Goal: Contribute content: Contribute content

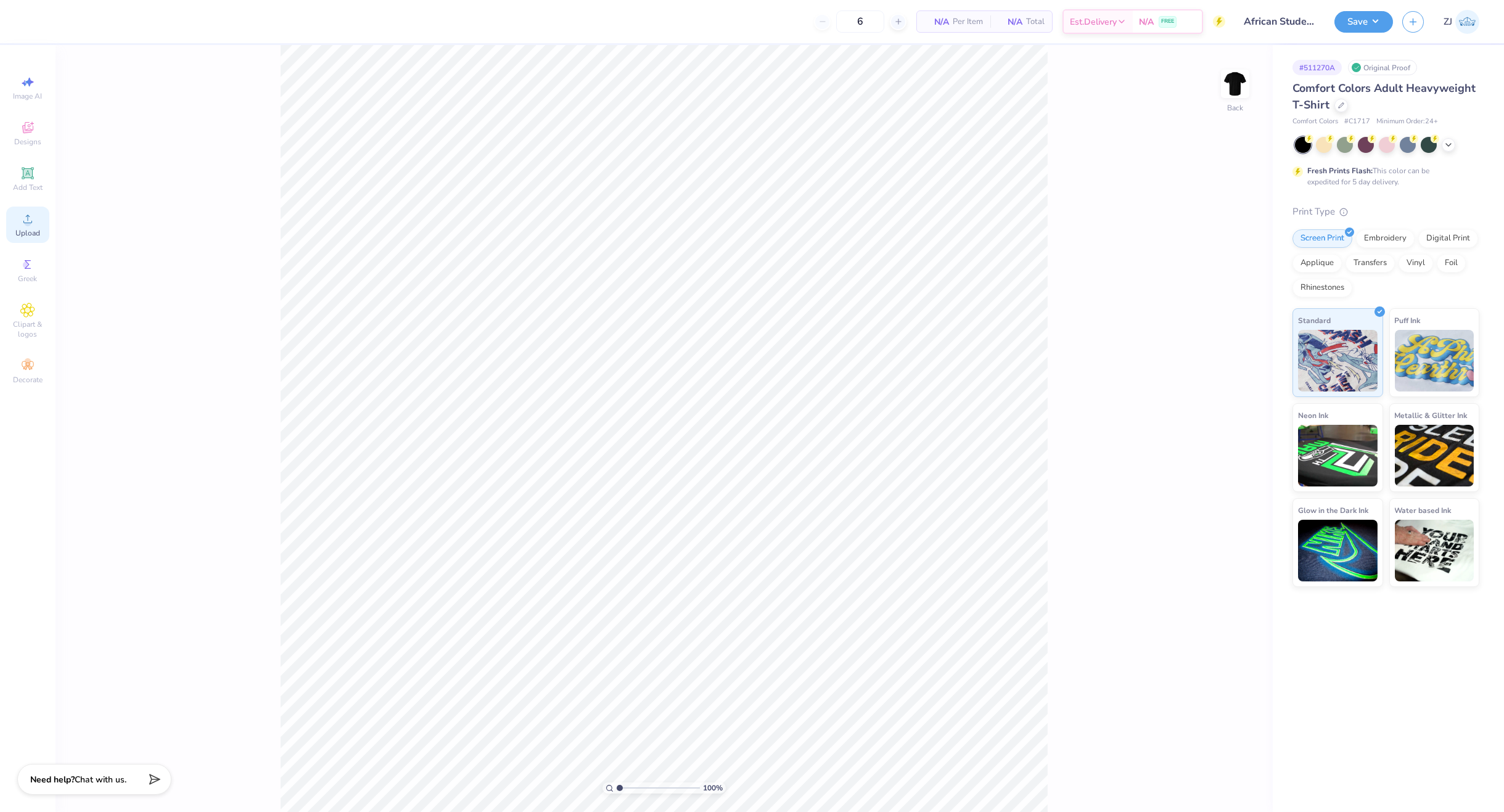
click at [26, 228] on span "Upload" at bounding box center [28, 233] width 25 height 10
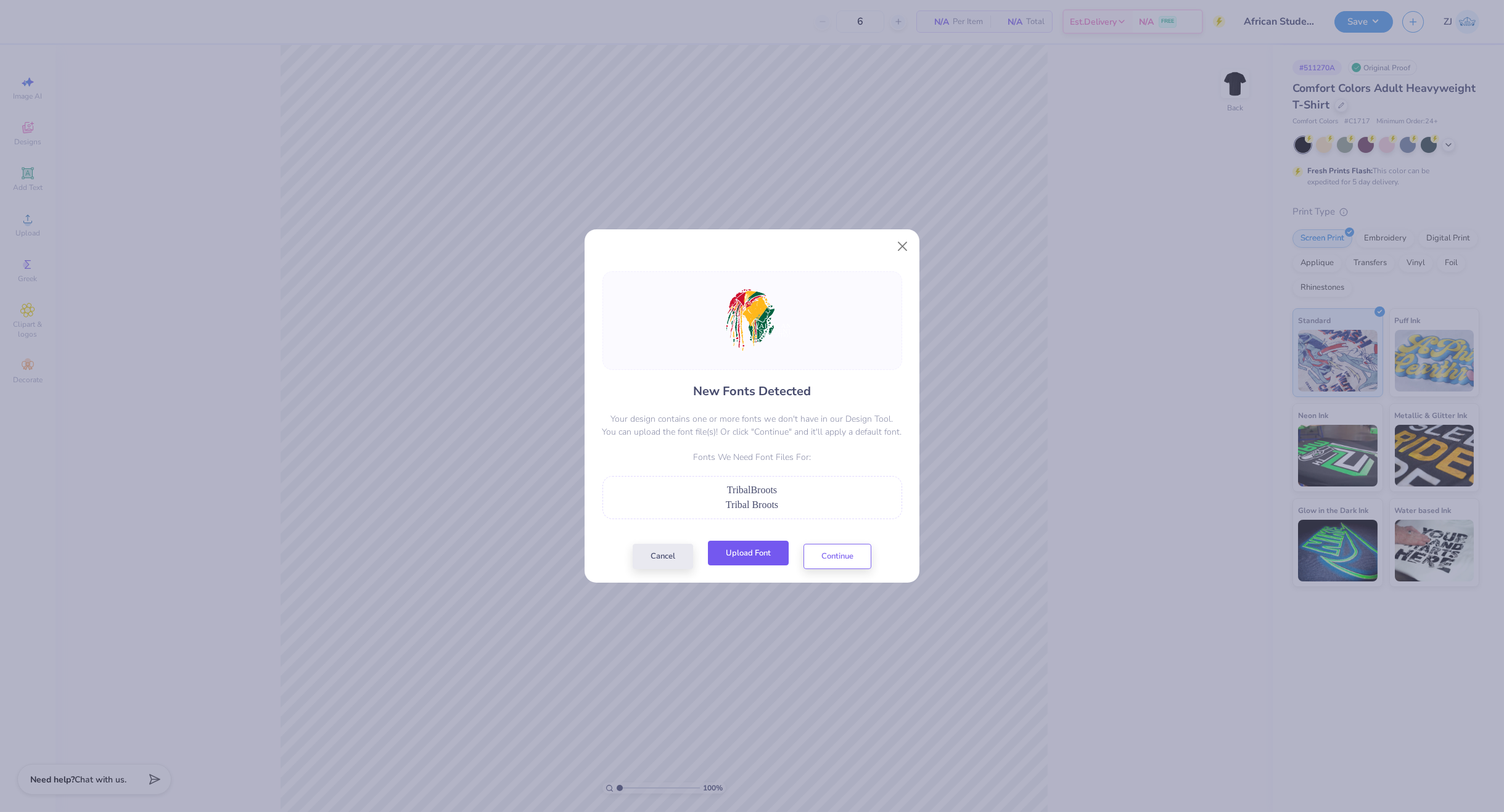
click at [740, 564] on button "Upload Font" at bounding box center [748, 553] width 81 height 26
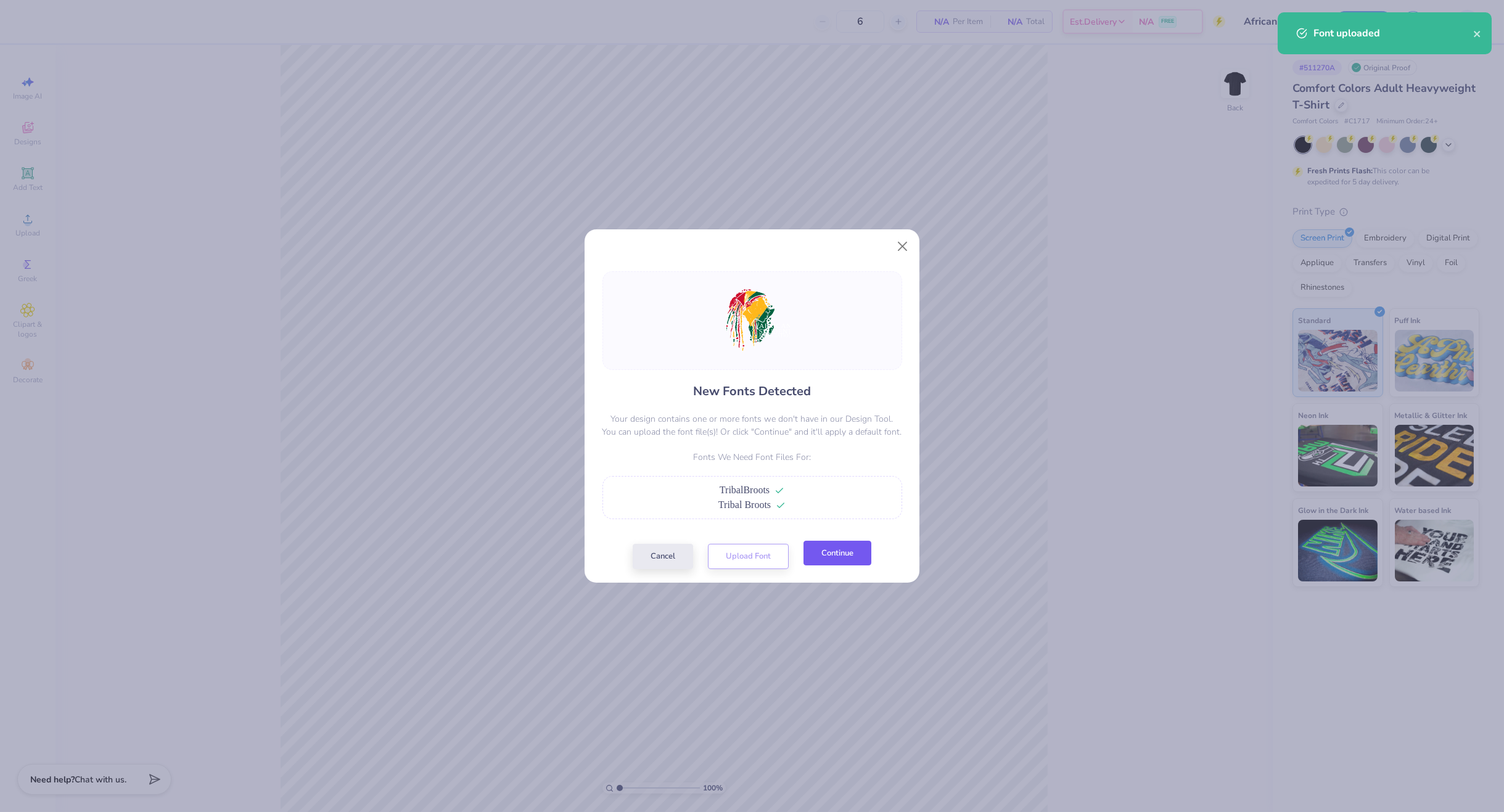
click at [824, 547] on button "Continue" at bounding box center [838, 553] width 68 height 26
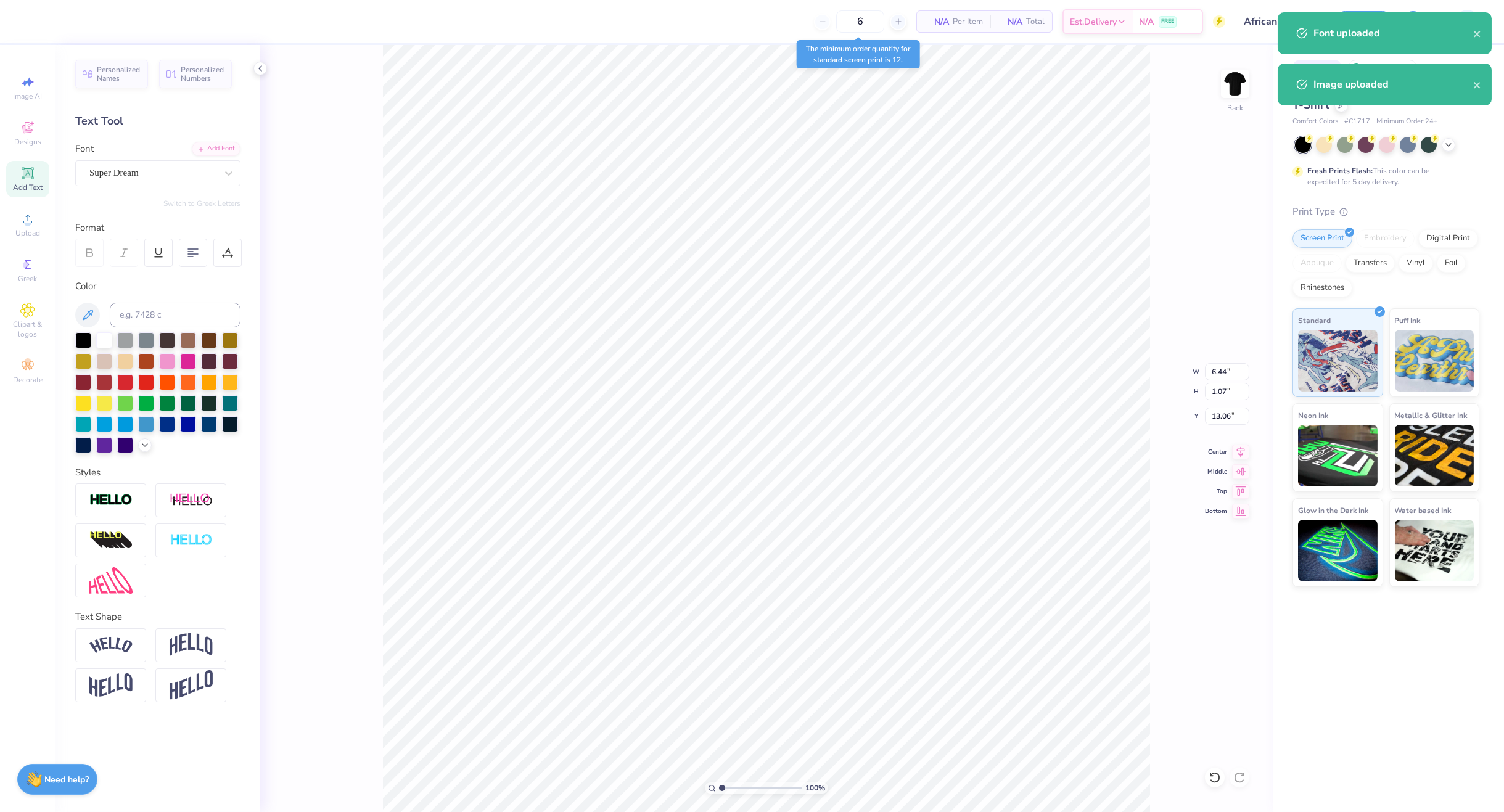
click at [142, 181] on div at bounding box center [153, 172] width 127 height 16
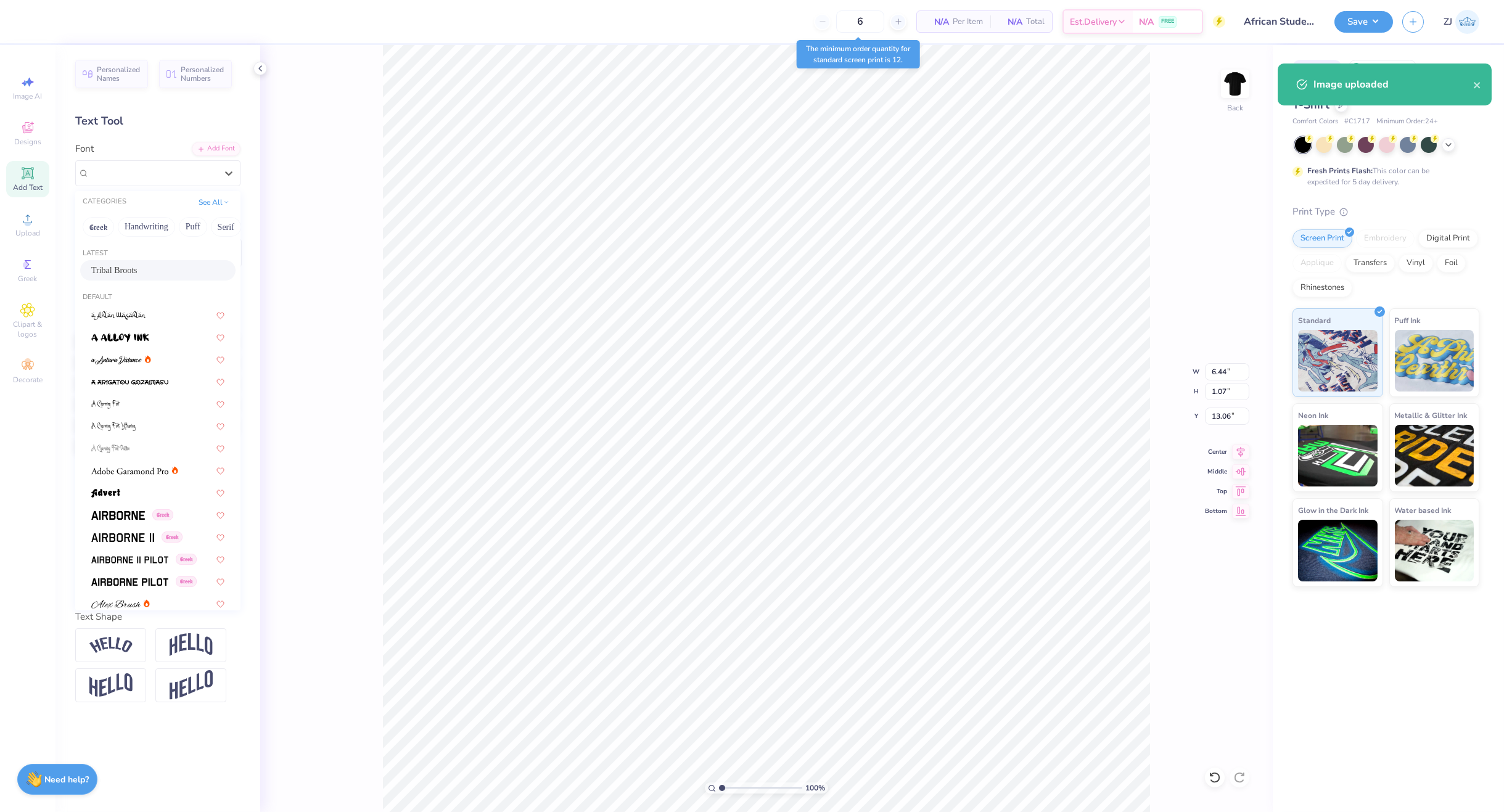
click at [124, 267] on span "Tribal Broots" at bounding box center [114, 271] width 47 height 13
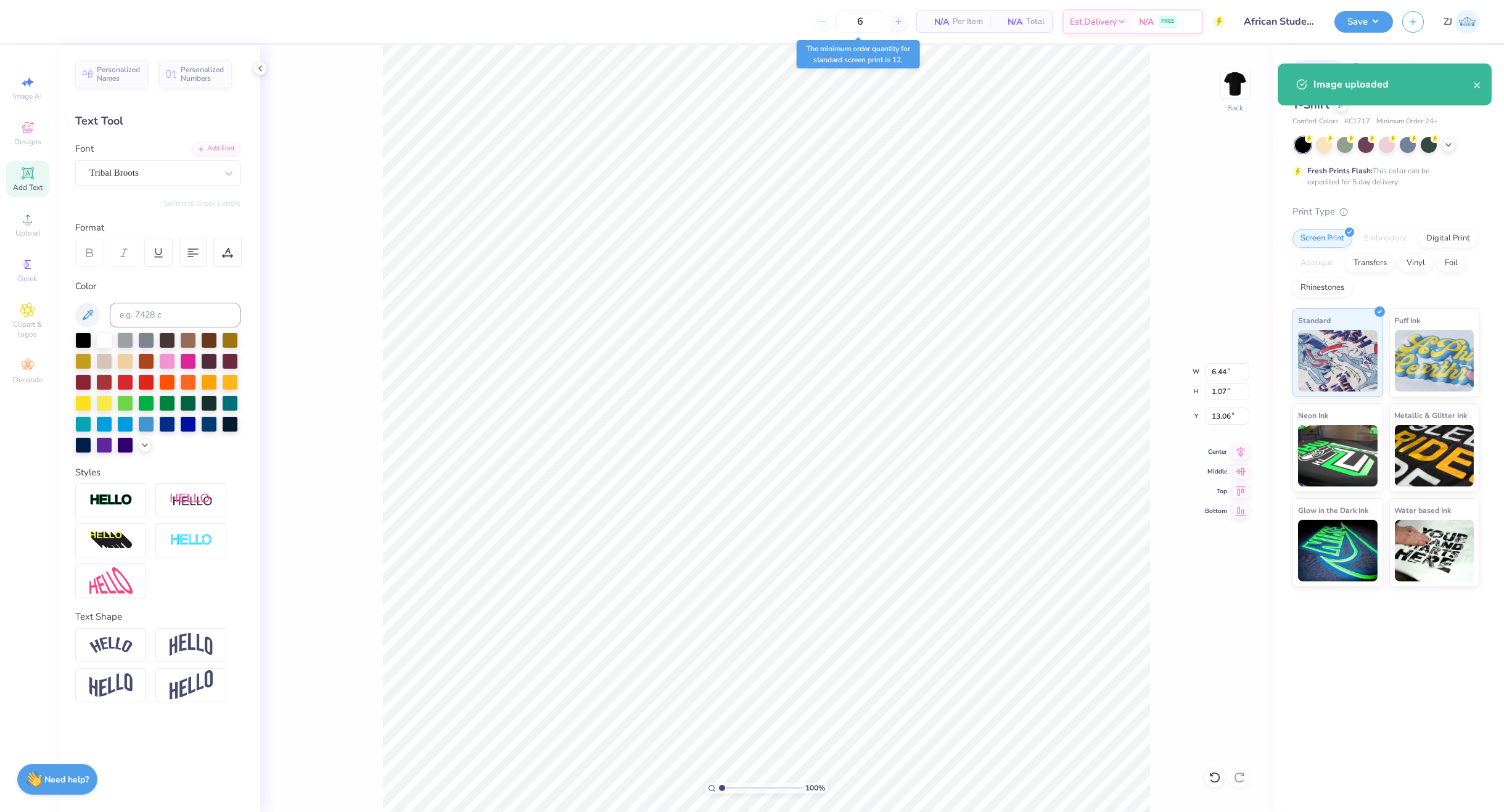
type input "4.26"
type input "1.01"
type input "13.18"
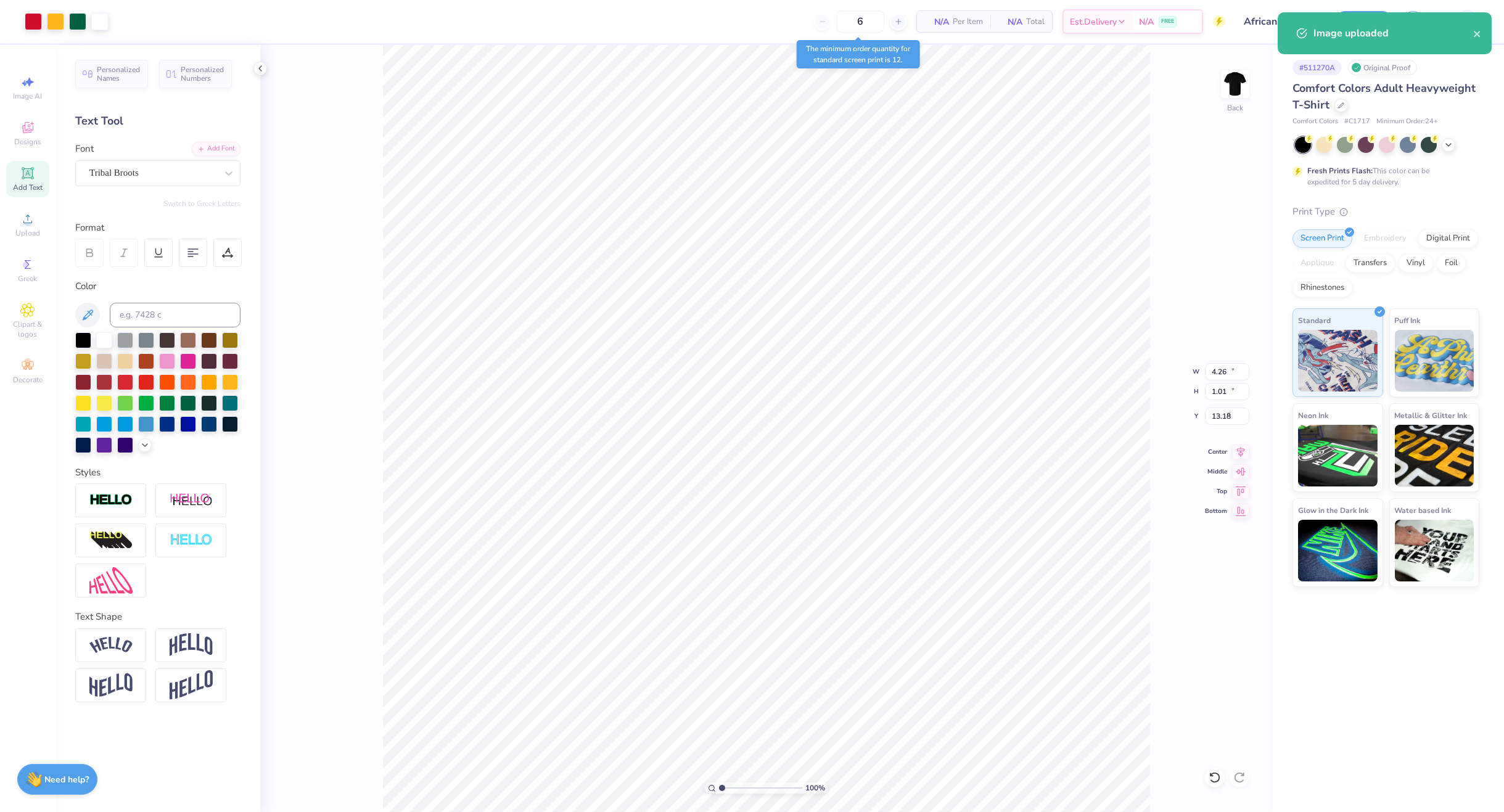
type input "10.71"
type input "13.72"
type input "5.64"
type input "6.79"
type input "1.10"
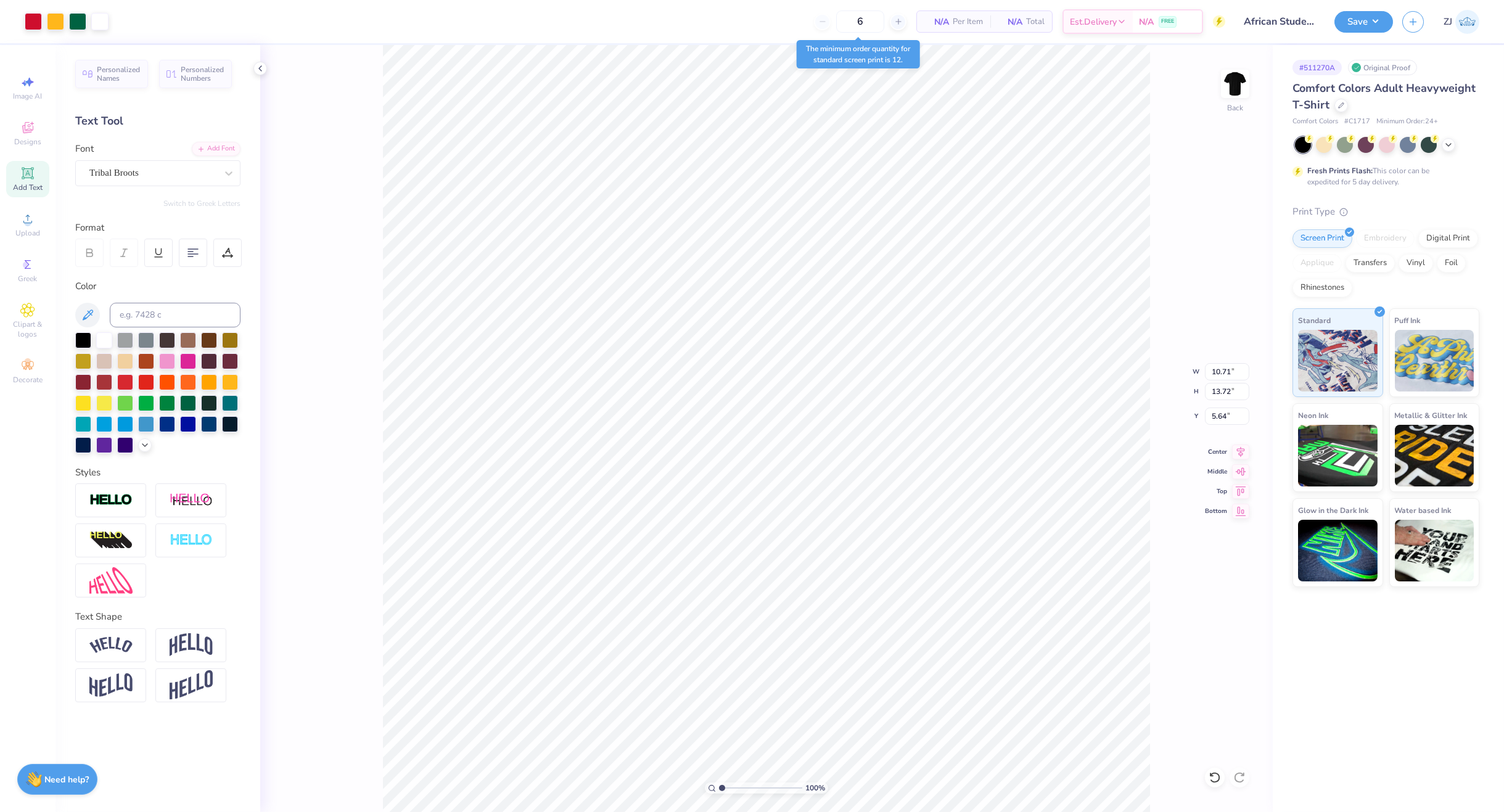
type input "14.24"
click at [150, 170] on div "Super Dream" at bounding box center [153, 172] width 130 height 19
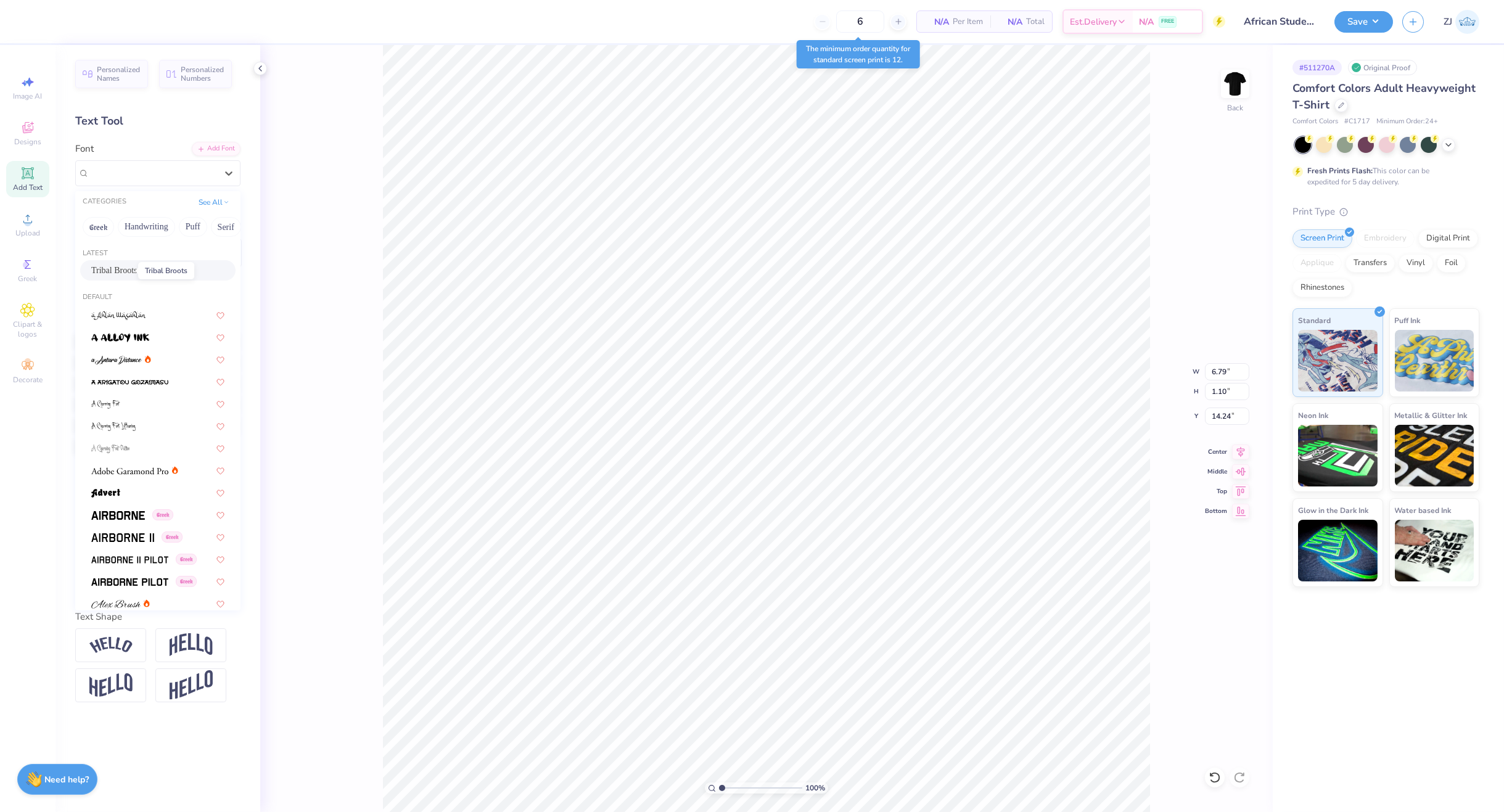
click at [126, 274] on span "Tribal Broots" at bounding box center [114, 271] width 47 height 13
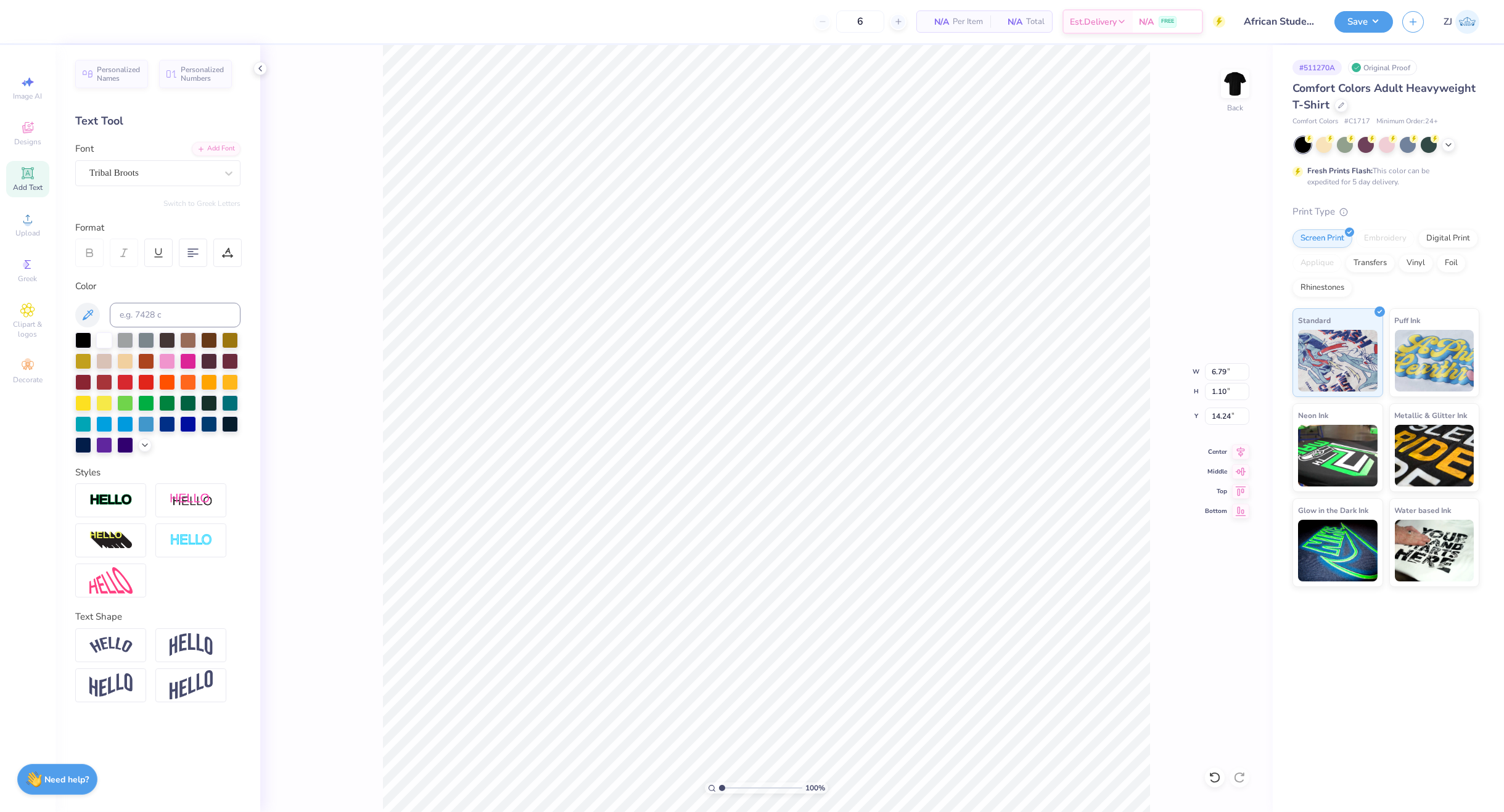
type input "4.42"
type input "1.01"
type input "14.38"
type input "10.71"
type input "13.72"
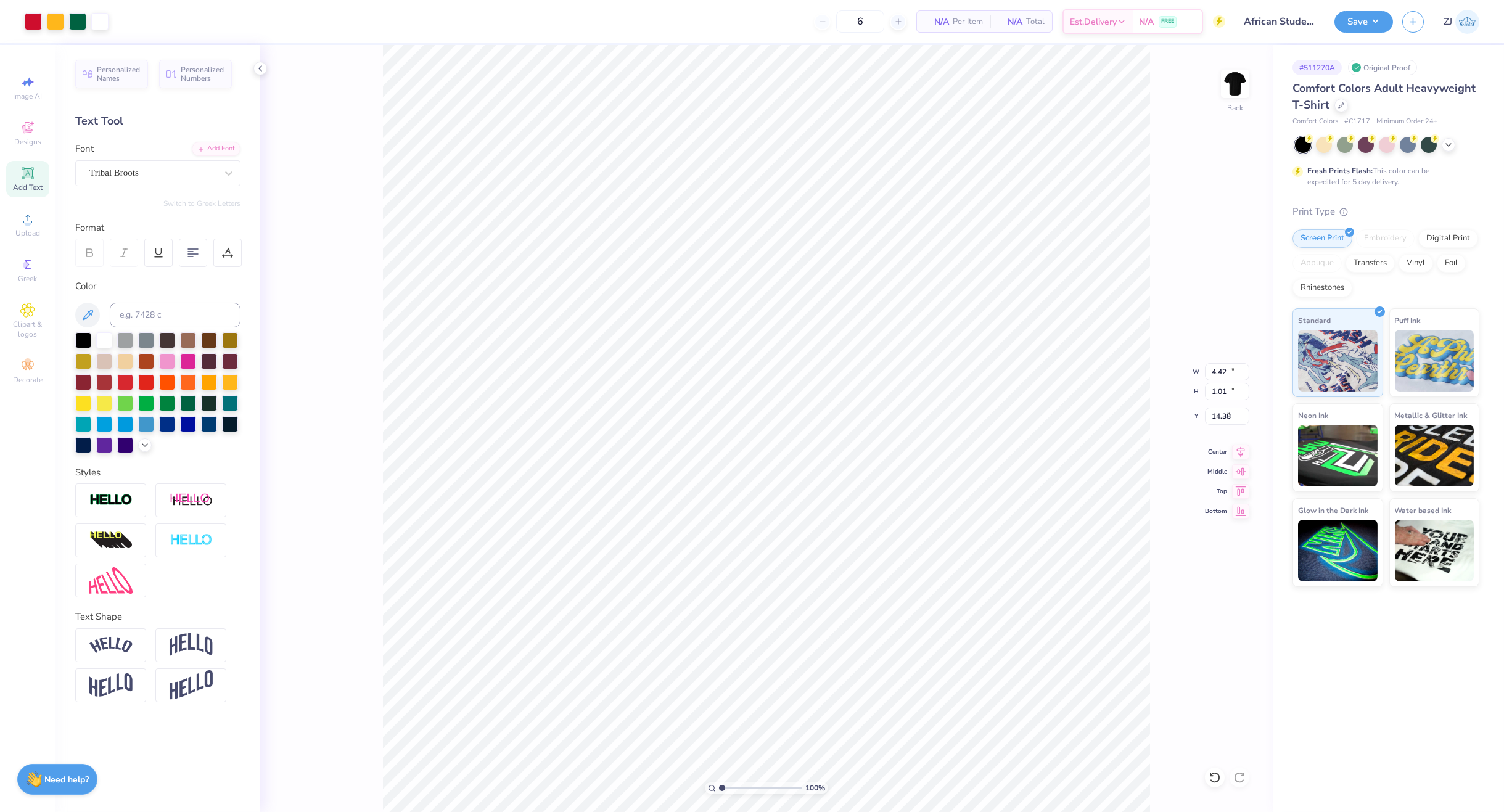
type input "5.64"
type input "6.98"
type input "0.79"
type input "15.41"
drag, startPoint x: 167, startPoint y: 150, endPoint x: 158, endPoint y: 174, distance: 25.6
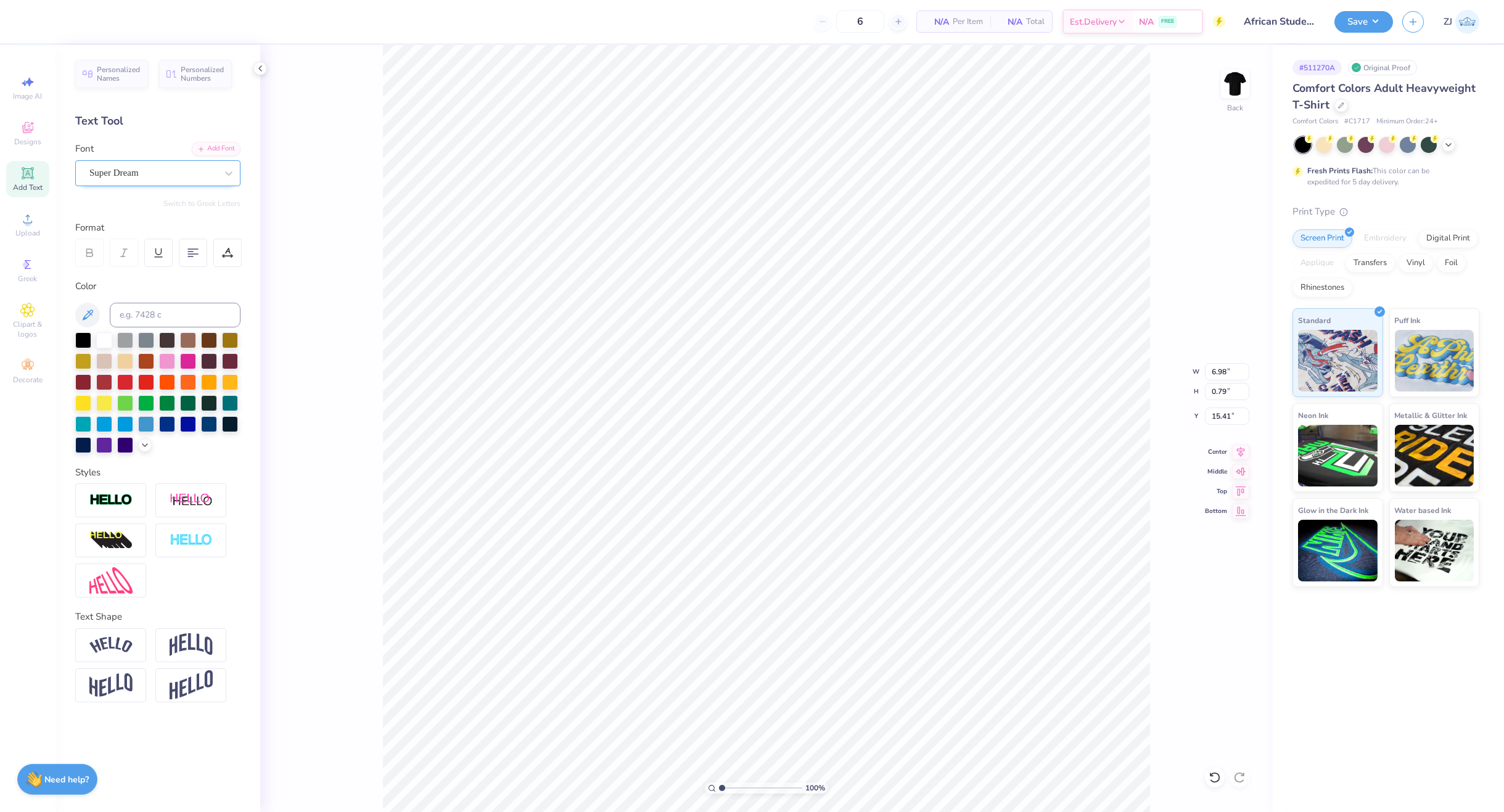
click at [164, 158] on div "Font Super Dream" at bounding box center [158, 164] width 165 height 45
click at [154, 185] on div "Super Dream" at bounding box center [158, 174] width 165 height 26
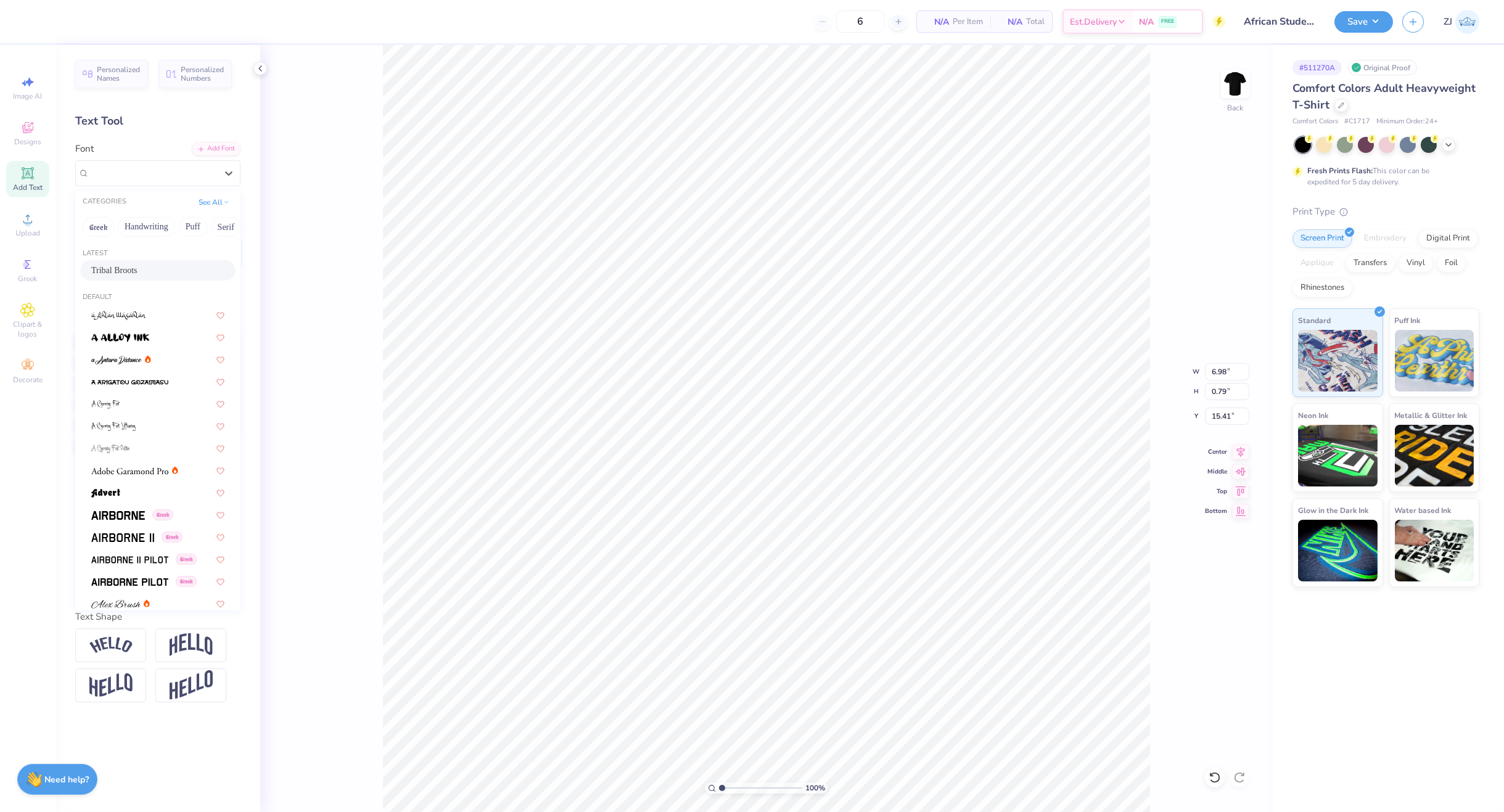
click at [115, 271] on span "Tribal Broots" at bounding box center [114, 271] width 47 height 13
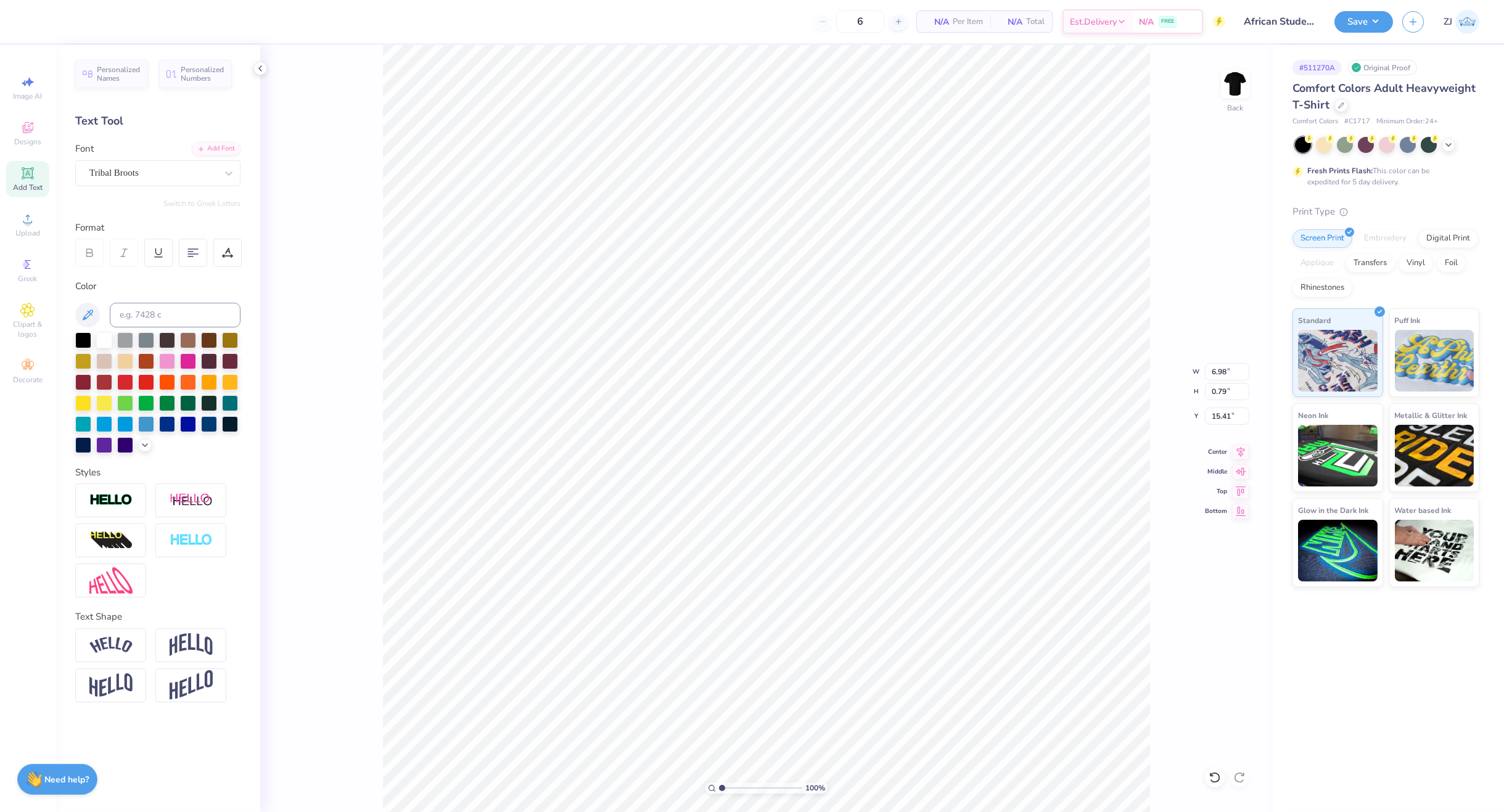
type input "4.39"
type input "0.71"
type input "15.52"
type input "4.42"
type input "14.38"
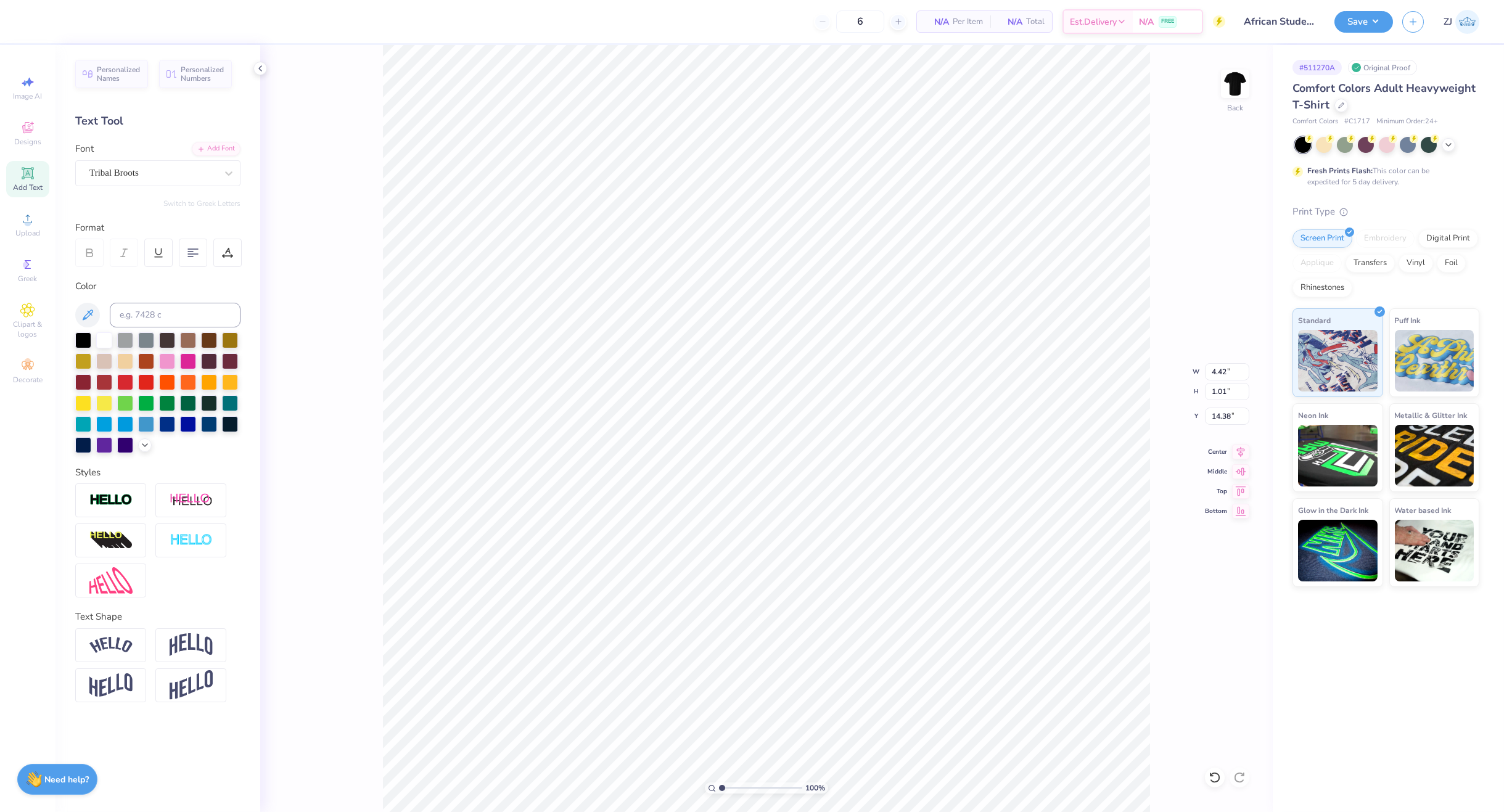
type input "1.85"
type input "4.44"
type input "3.05"
type input "13.18"
type input "3.00"
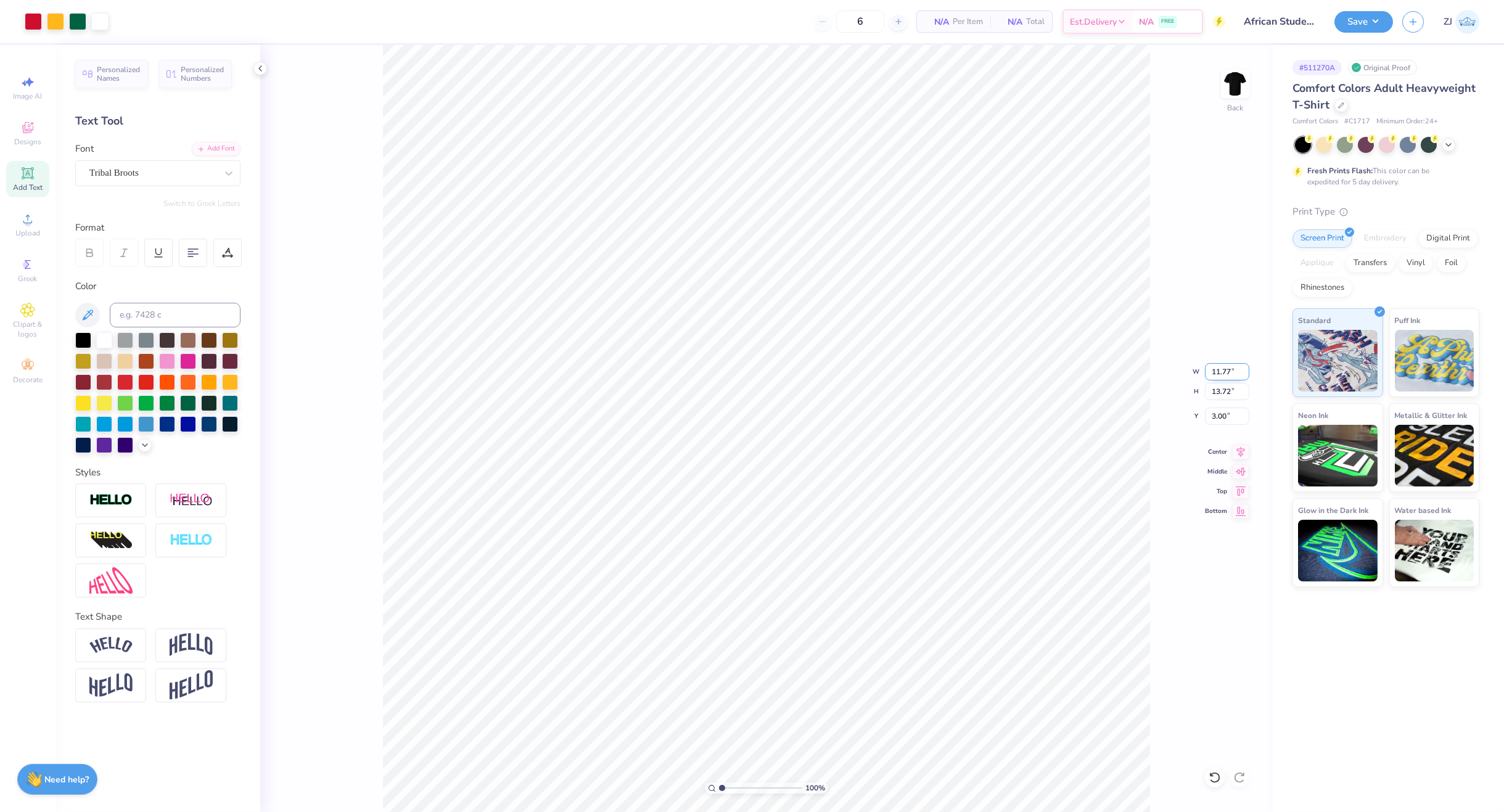
click at [1225, 372] on input "11.77" at bounding box center [1227, 372] width 45 height 17
type input "10.00"
type input "11.66"
click at [1231, 409] on input "4.03" at bounding box center [1227, 416] width 45 height 17
type input "3.00"
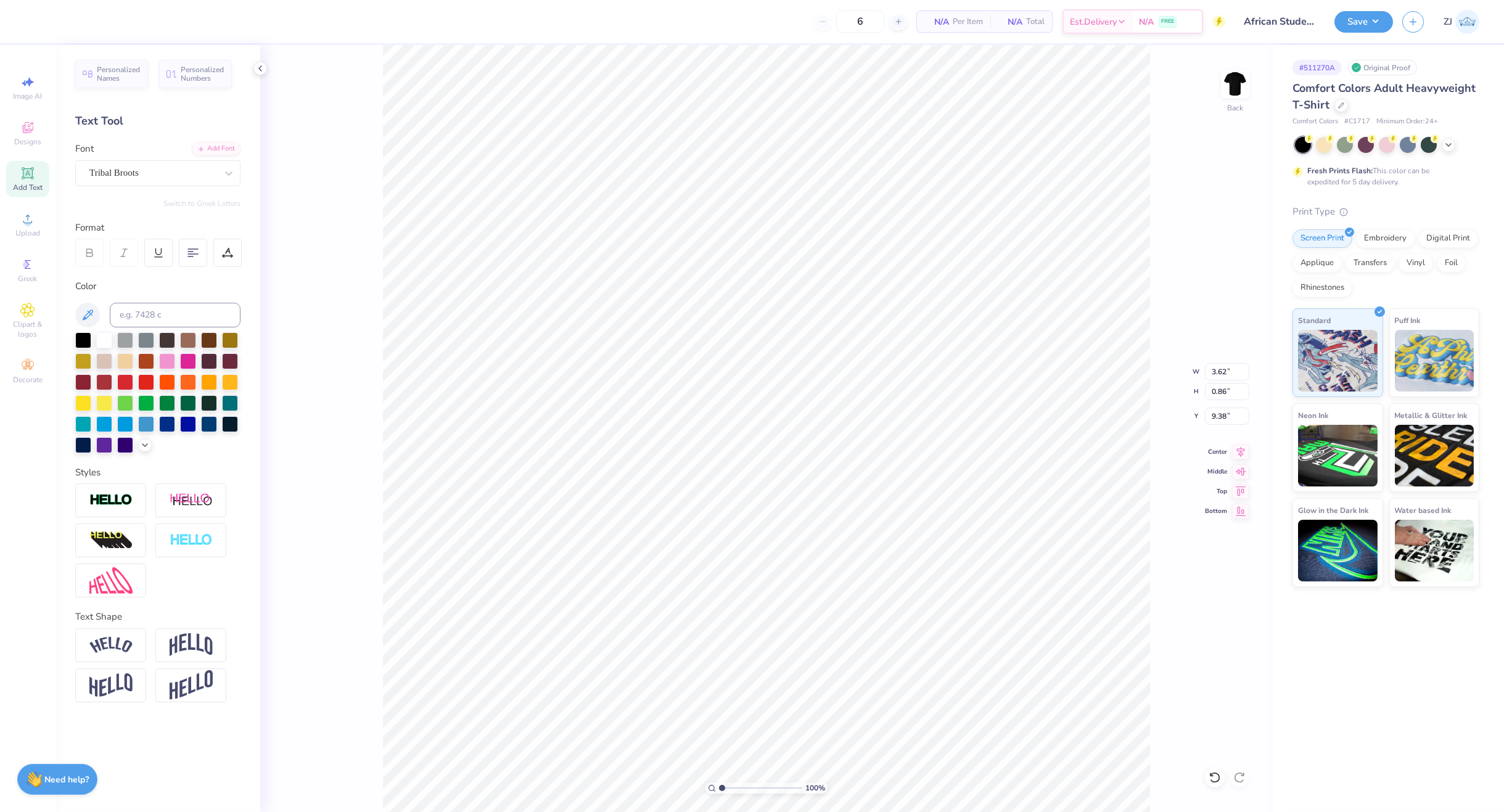
type input "3.76"
type input "2.62"
click at [1364, 19] on button "Save" at bounding box center [1363, 20] width 58 height 22
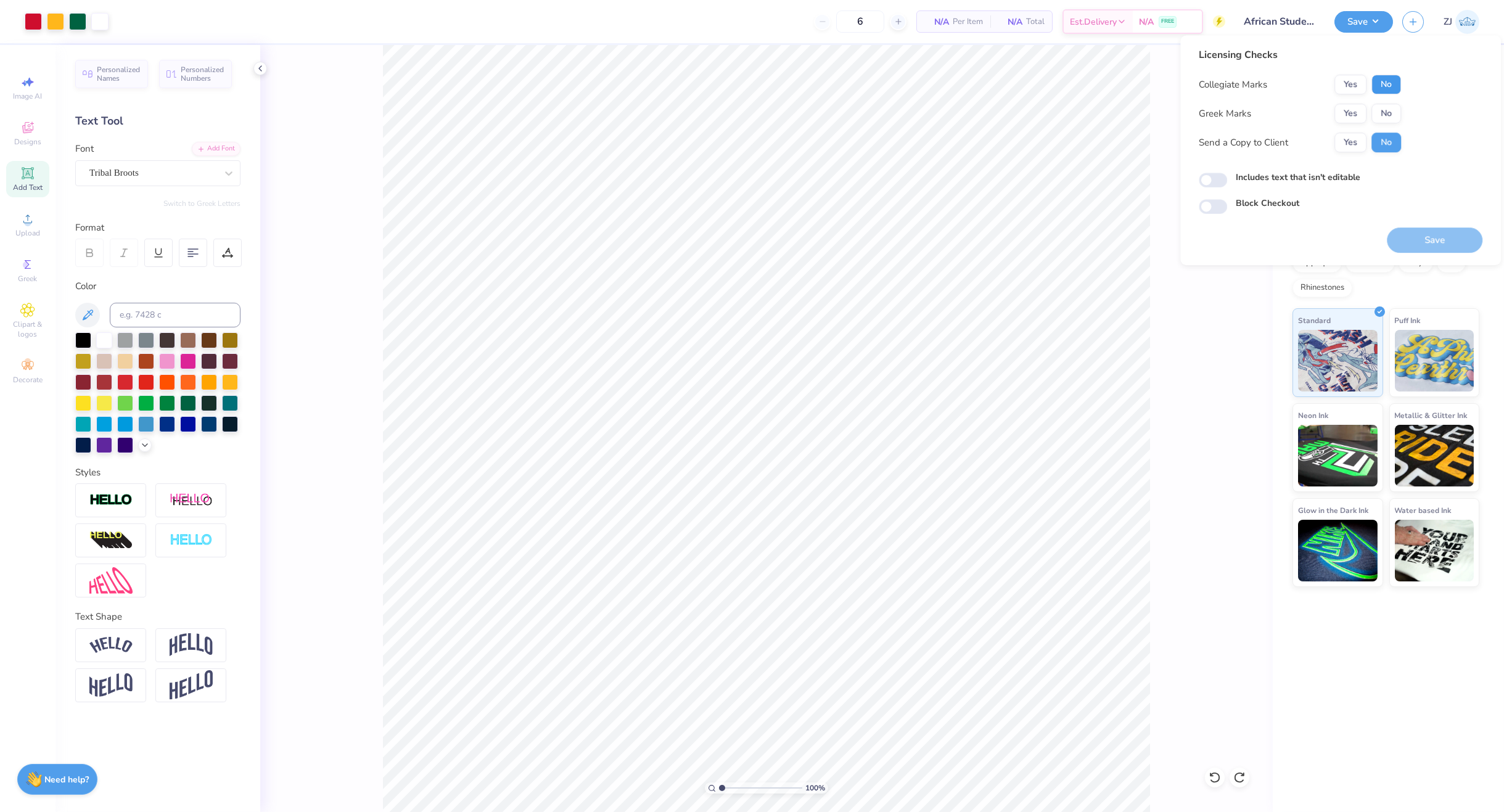
click at [1384, 88] on button "No" at bounding box center [1386, 85] width 29 height 20
click at [1346, 143] on button "Yes" at bounding box center [1350, 142] width 32 height 20
click at [1215, 174] on input "Includes text that isn't editable" at bounding box center [1212, 180] width 28 height 15
click at [1217, 179] on input "Includes text that isn't editable" at bounding box center [1212, 180] width 28 height 15
checkbox input "false"
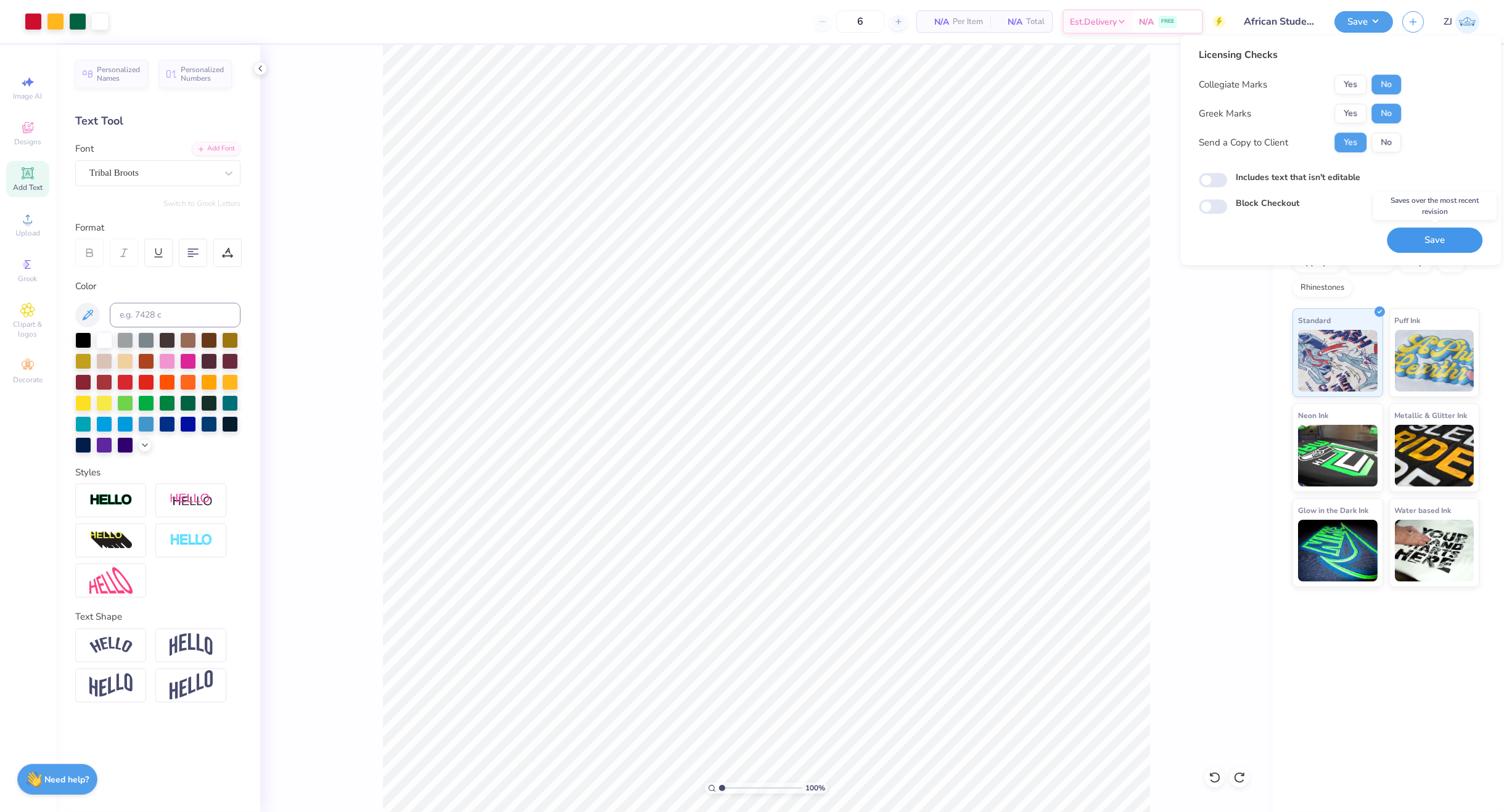
click at [1425, 237] on button "Save" at bounding box center [1435, 240] width 96 height 26
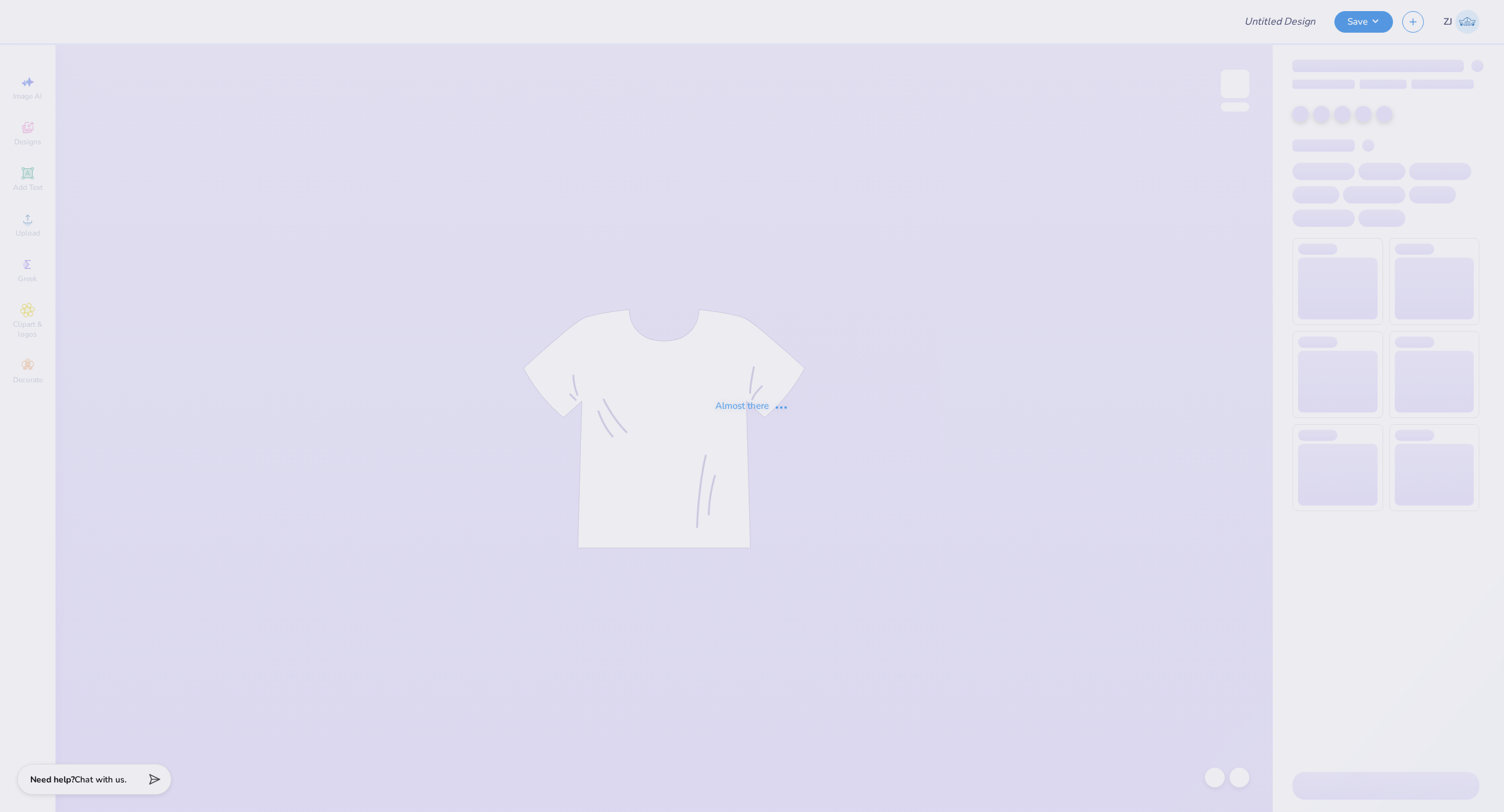
type input "CMP 2026 Swag - [GEOGRAPHIC_DATA][PERSON_NAME]"
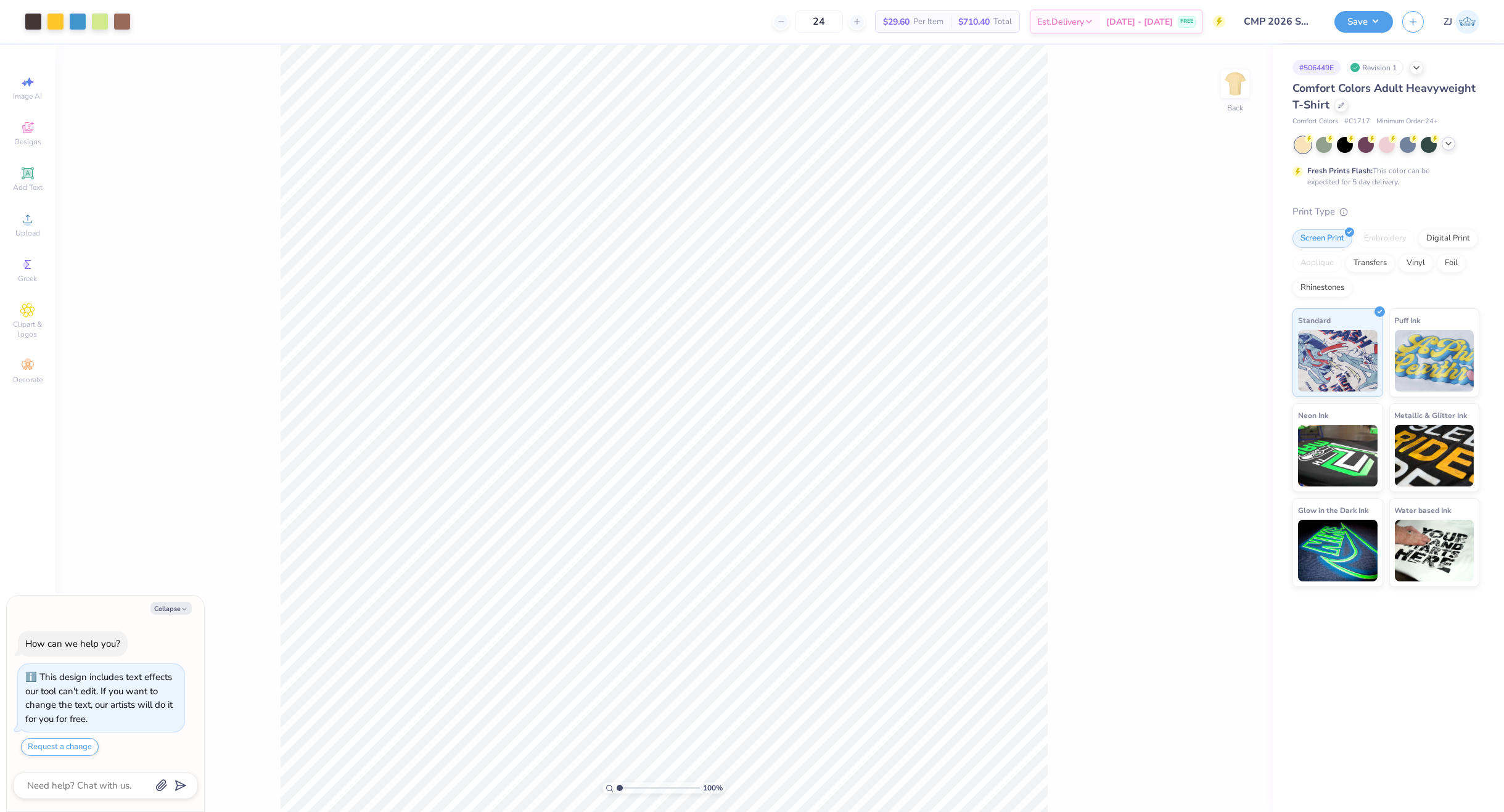
click at [1450, 144] on icon at bounding box center [1448, 144] width 10 height 10
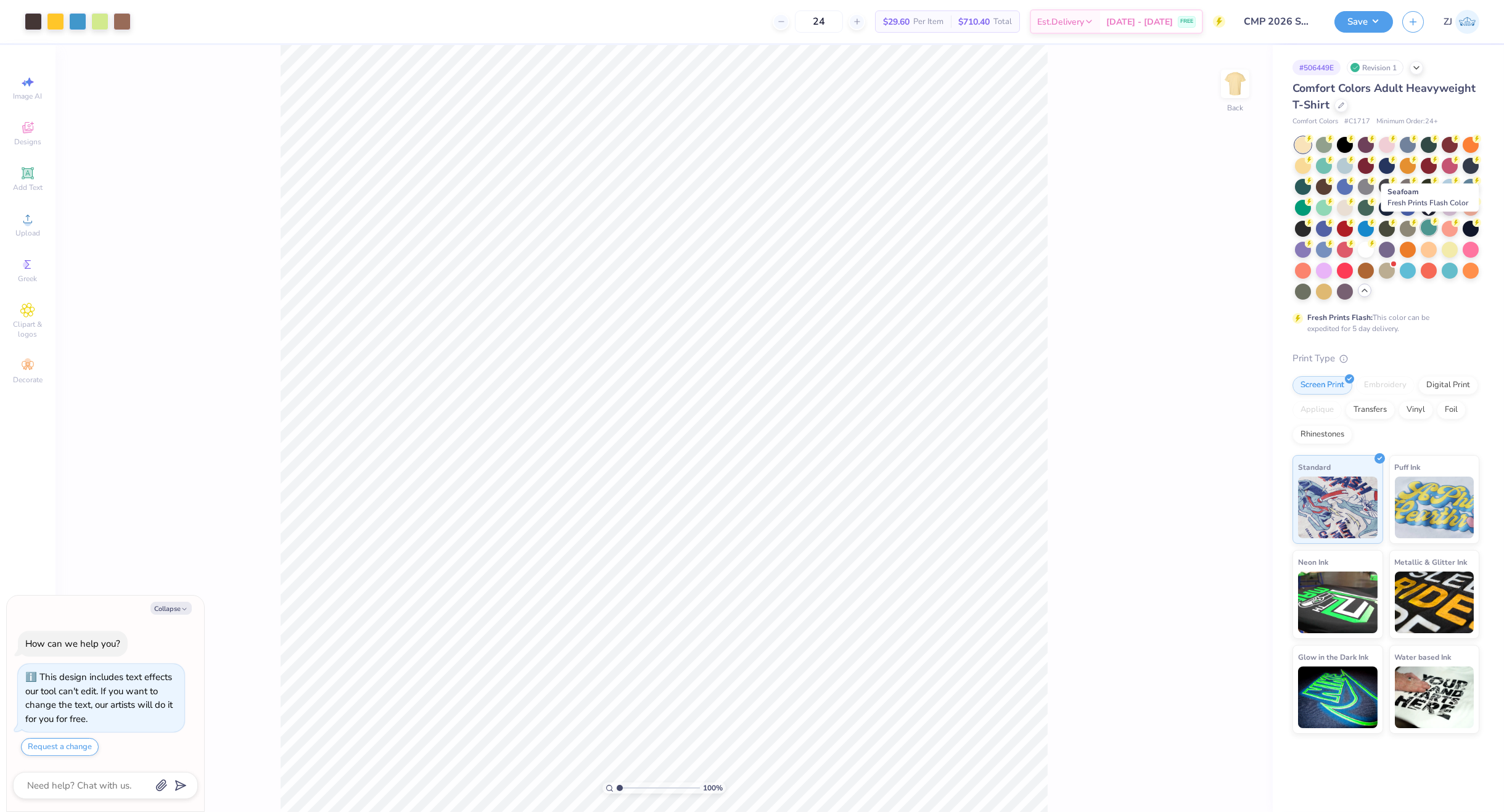
click at [1431, 225] on icon at bounding box center [1435, 221] width 9 height 9
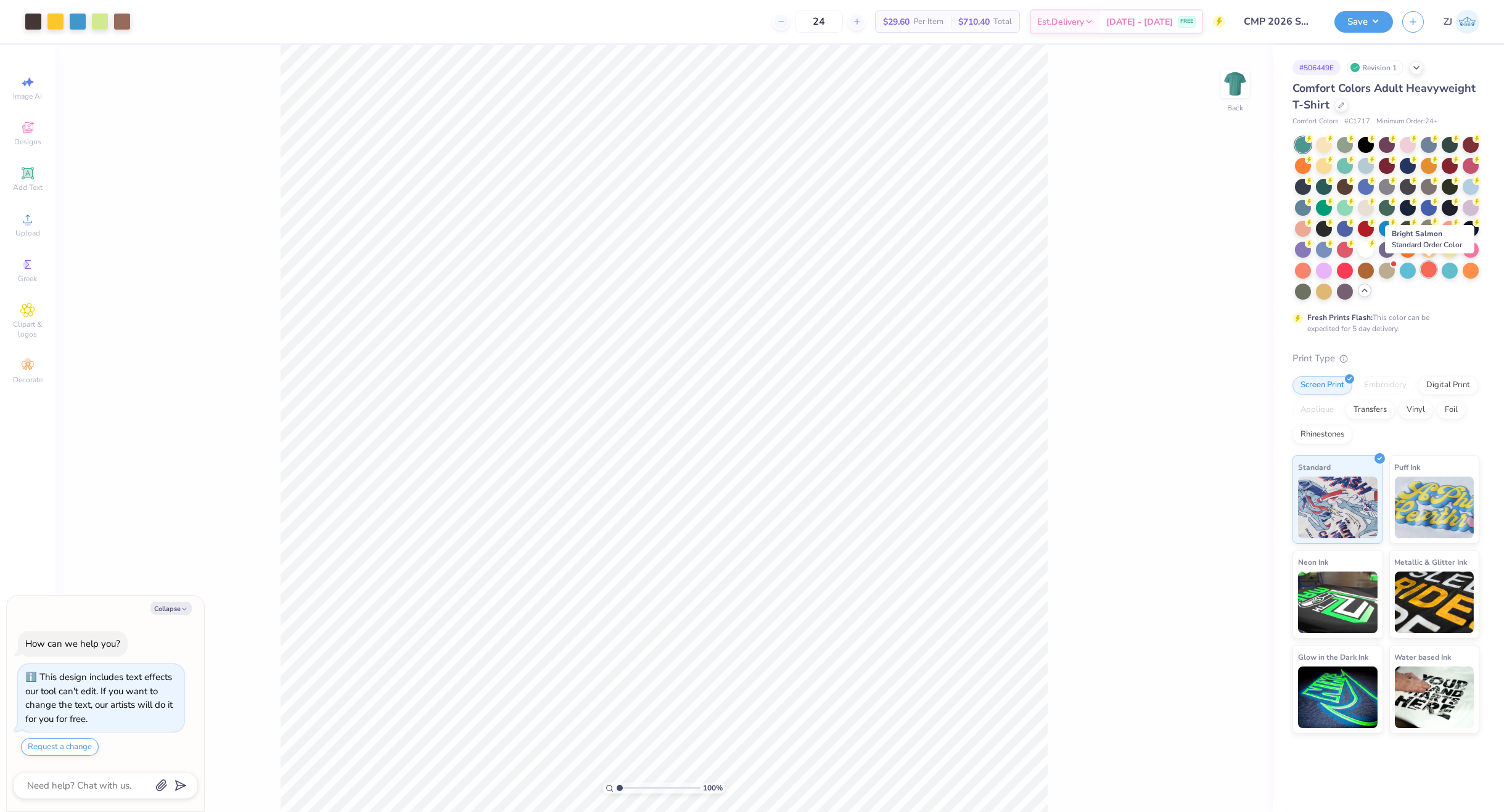
click at [1424, 271] on div at bounding box center [1429, 269] width 16 height 16
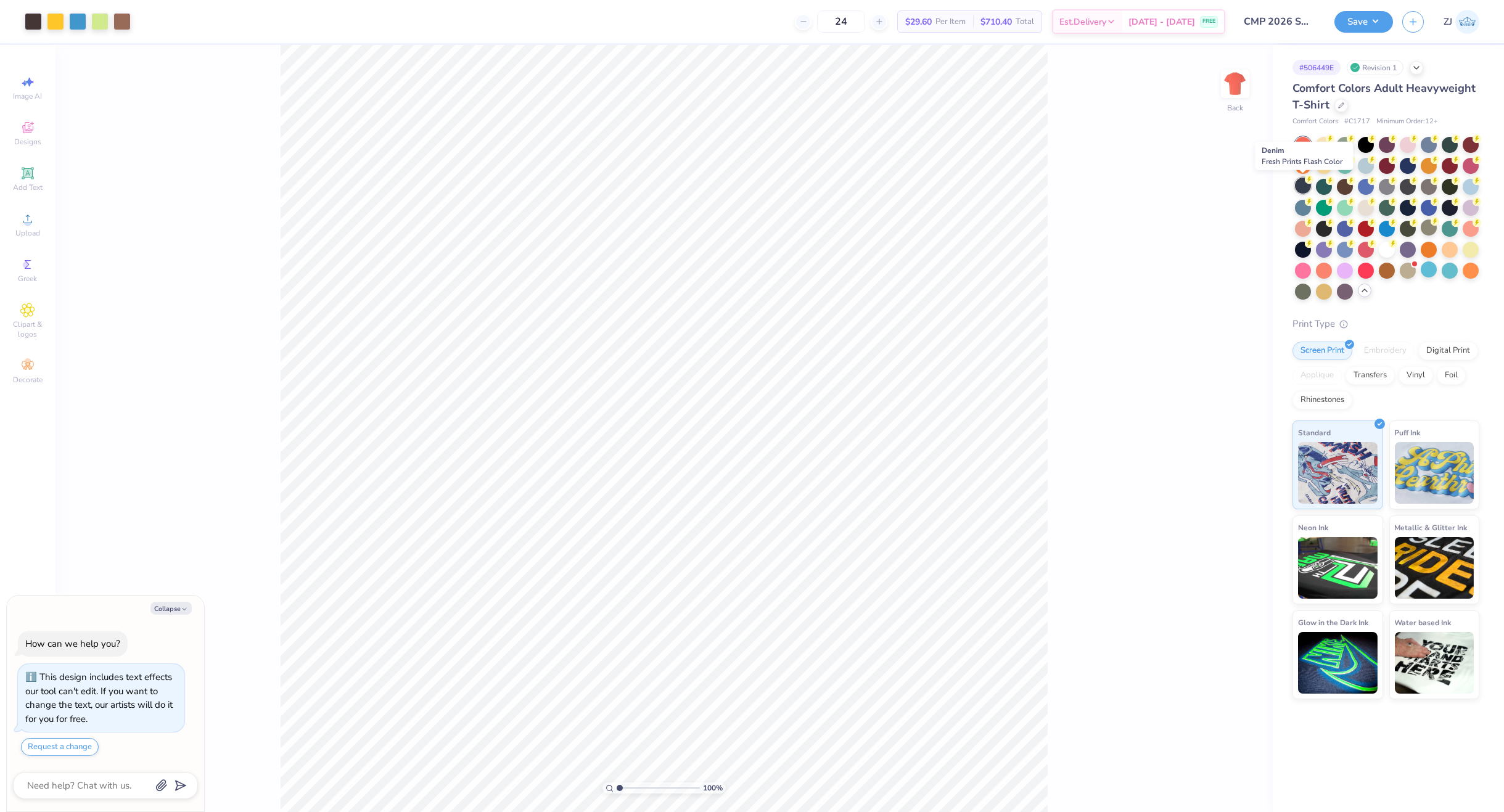
click at [1305, 191] on div at bounding box center [1303, 185] width 16 height 16
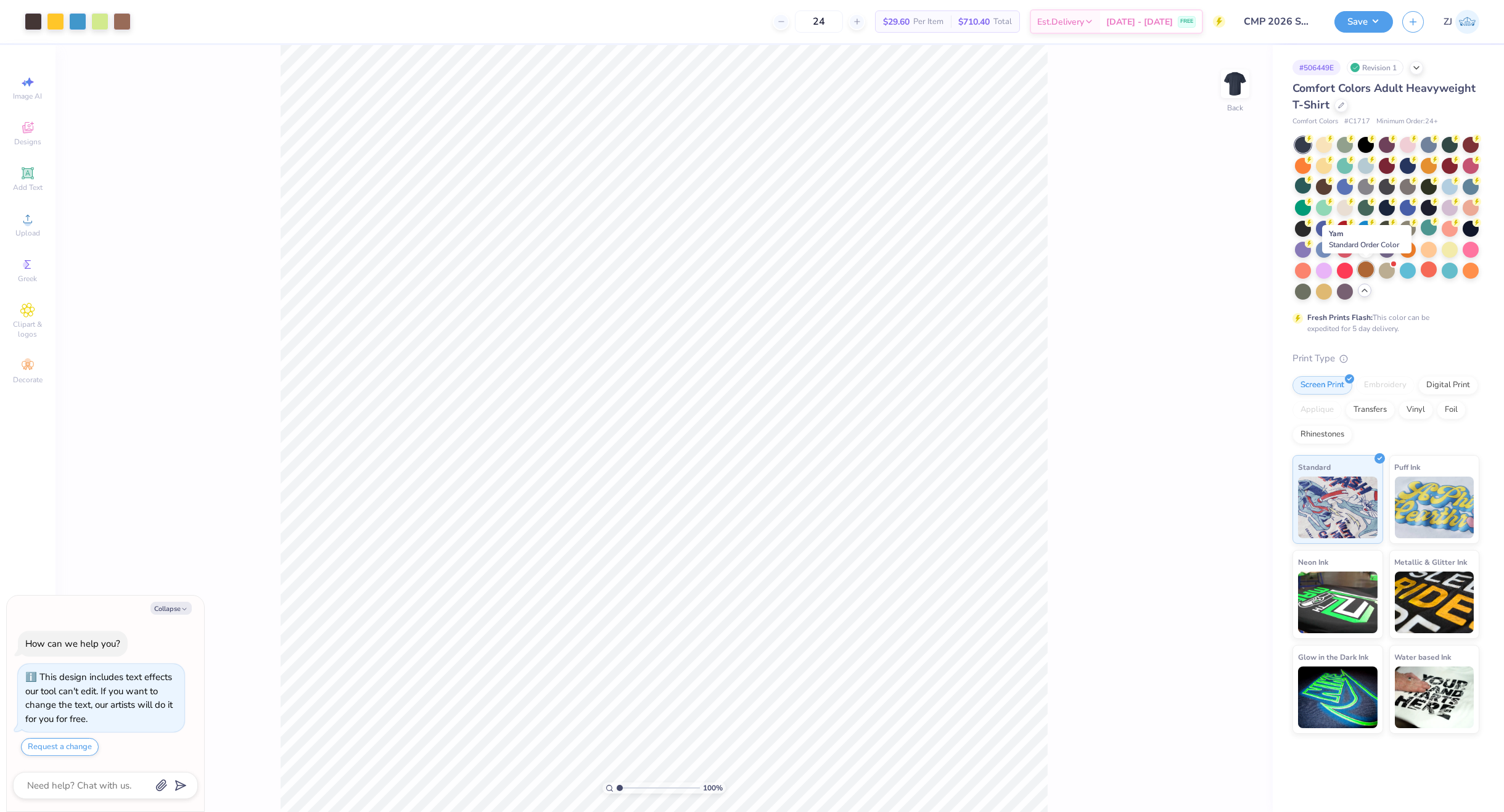
click at [1372, 273] on div at bounding box center [1366, 269] width 16 height 16
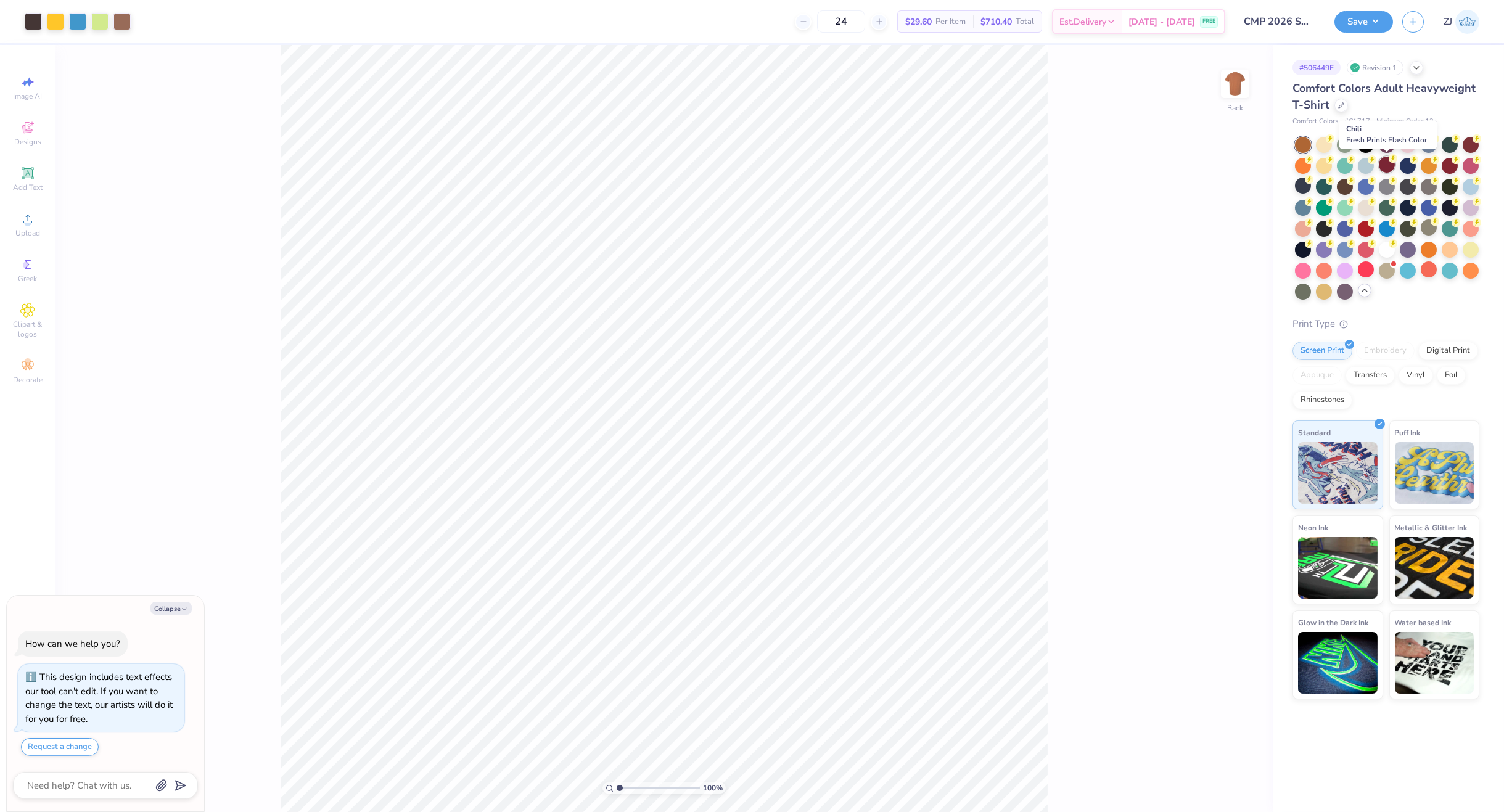
click at [1385, 164] on div at bounding box center [1387, 164] width 16 height 16
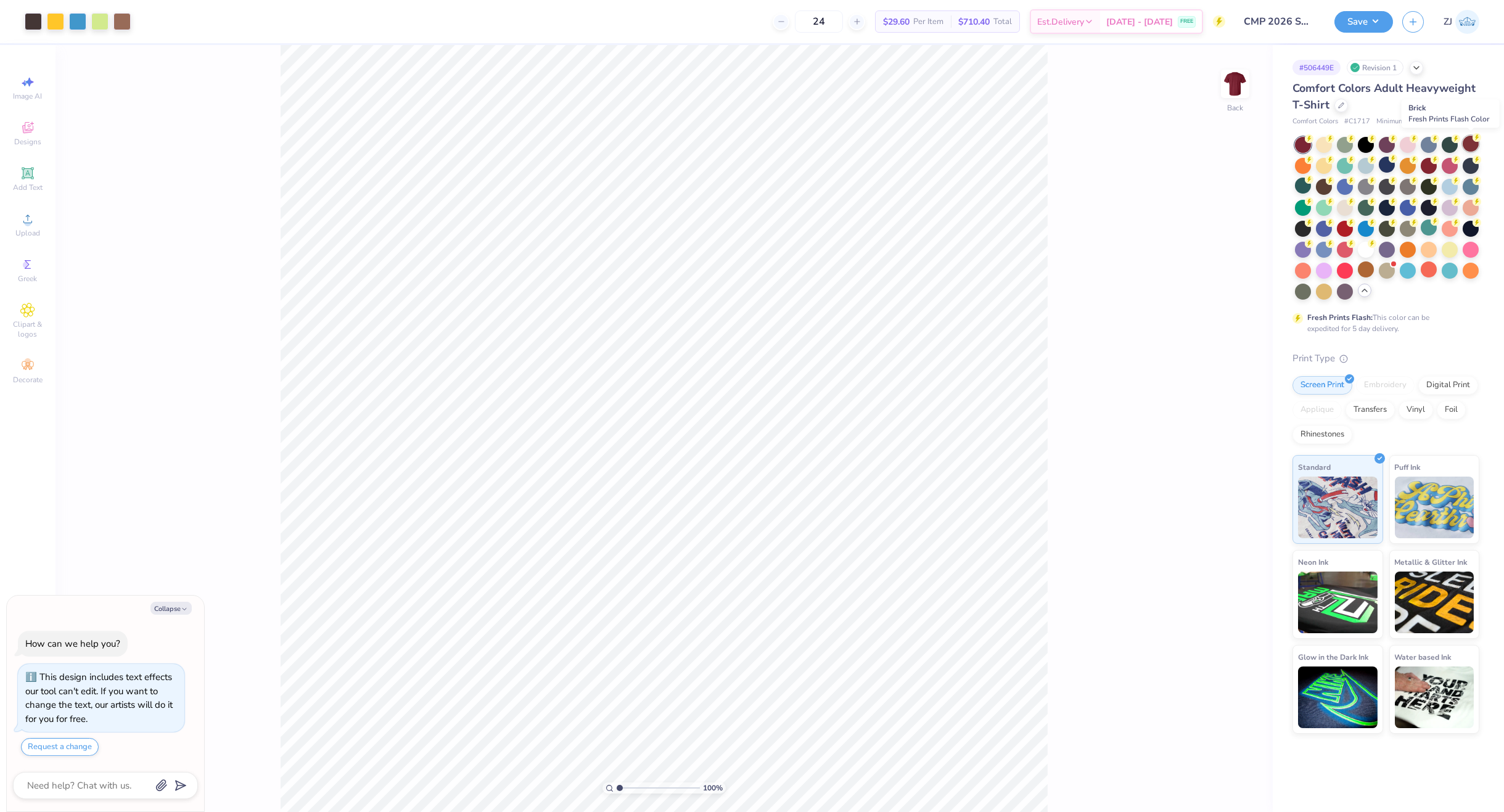
click at [1467, 143] on div at bounding box center [1471, 144] width 16 height 16
click at [1323, 203] on div at bounding box center [1324, 206] width 16 height 16
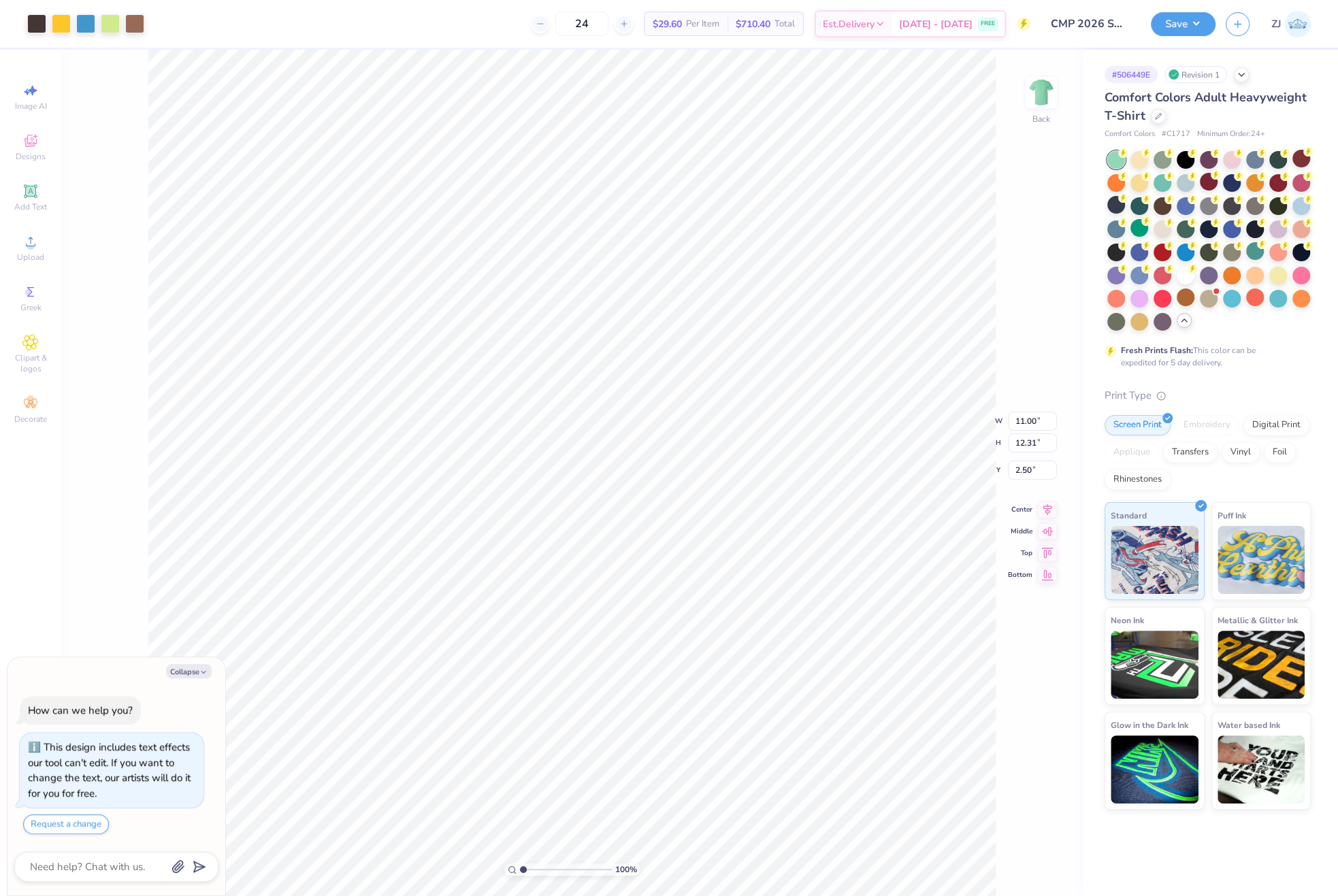
type textarea "x"
type input "3.53"
type input "0.51"
type input "10.23"
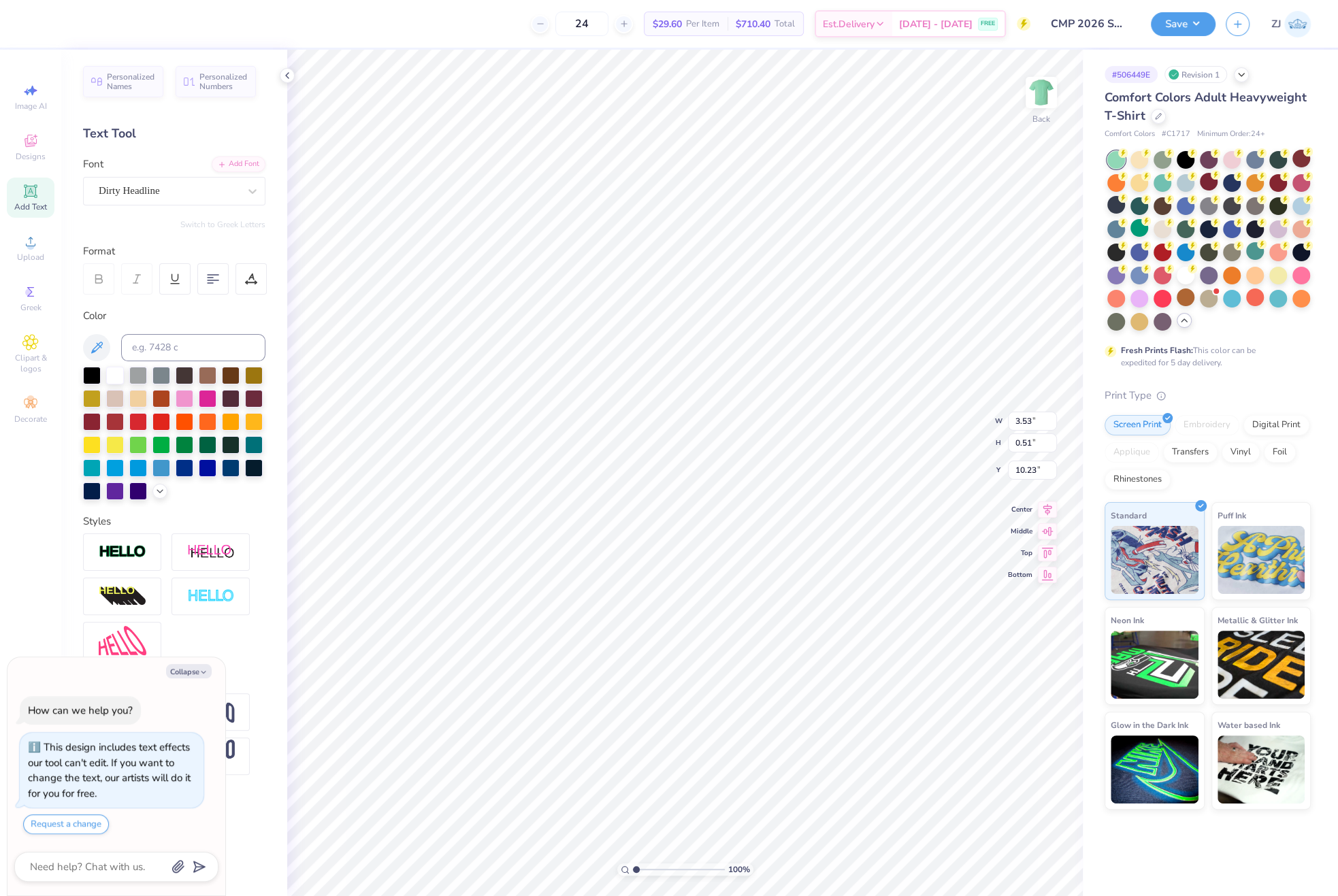
type textarea "x"
type input "2.11"
type input "0.38"
type input "12.81"
click at [1016, 858] on icon at bounding box center [1018, 858] width 14 height 14
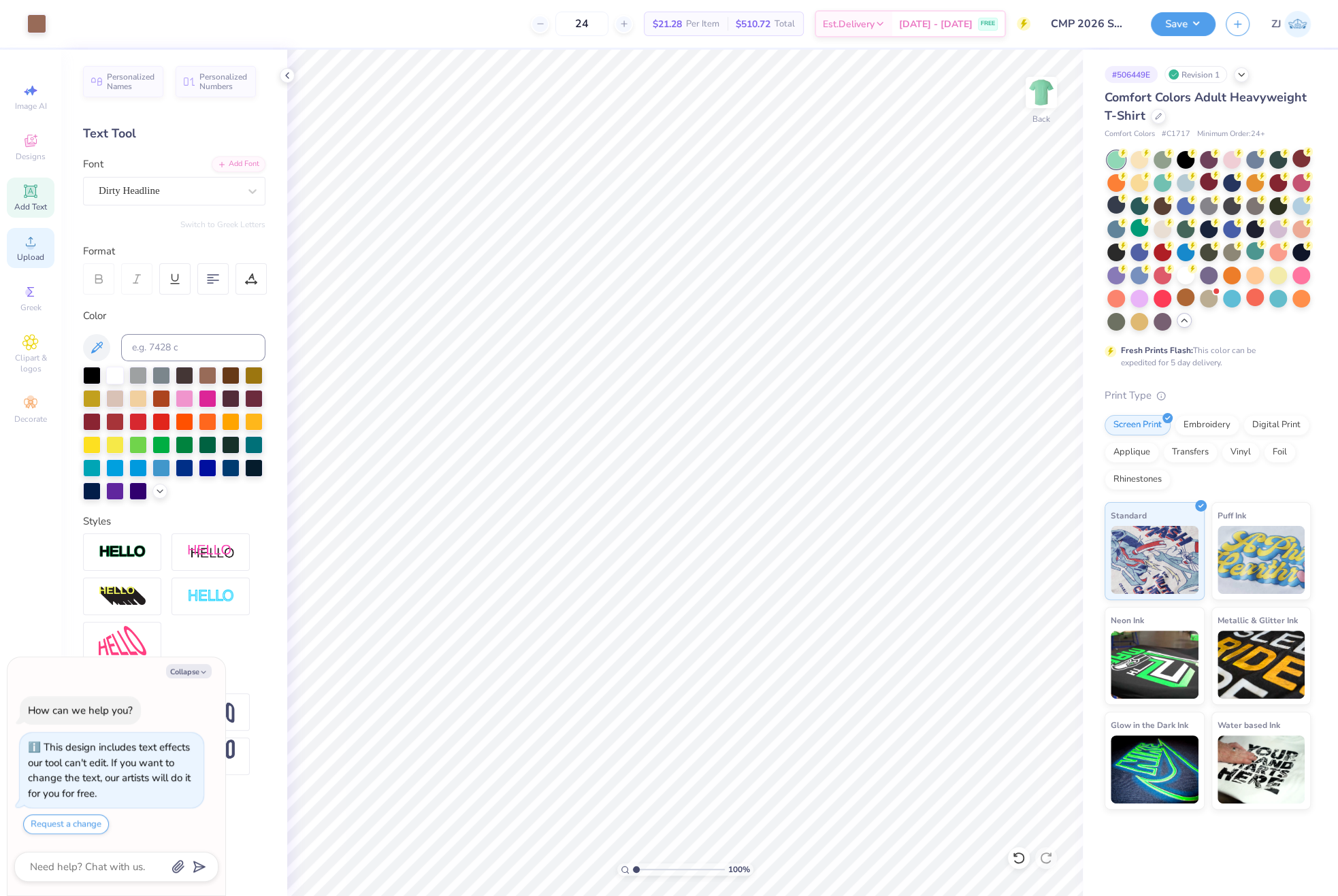
click at [26, 247] on icon at bounding box center [30, 242] width 17 height 17
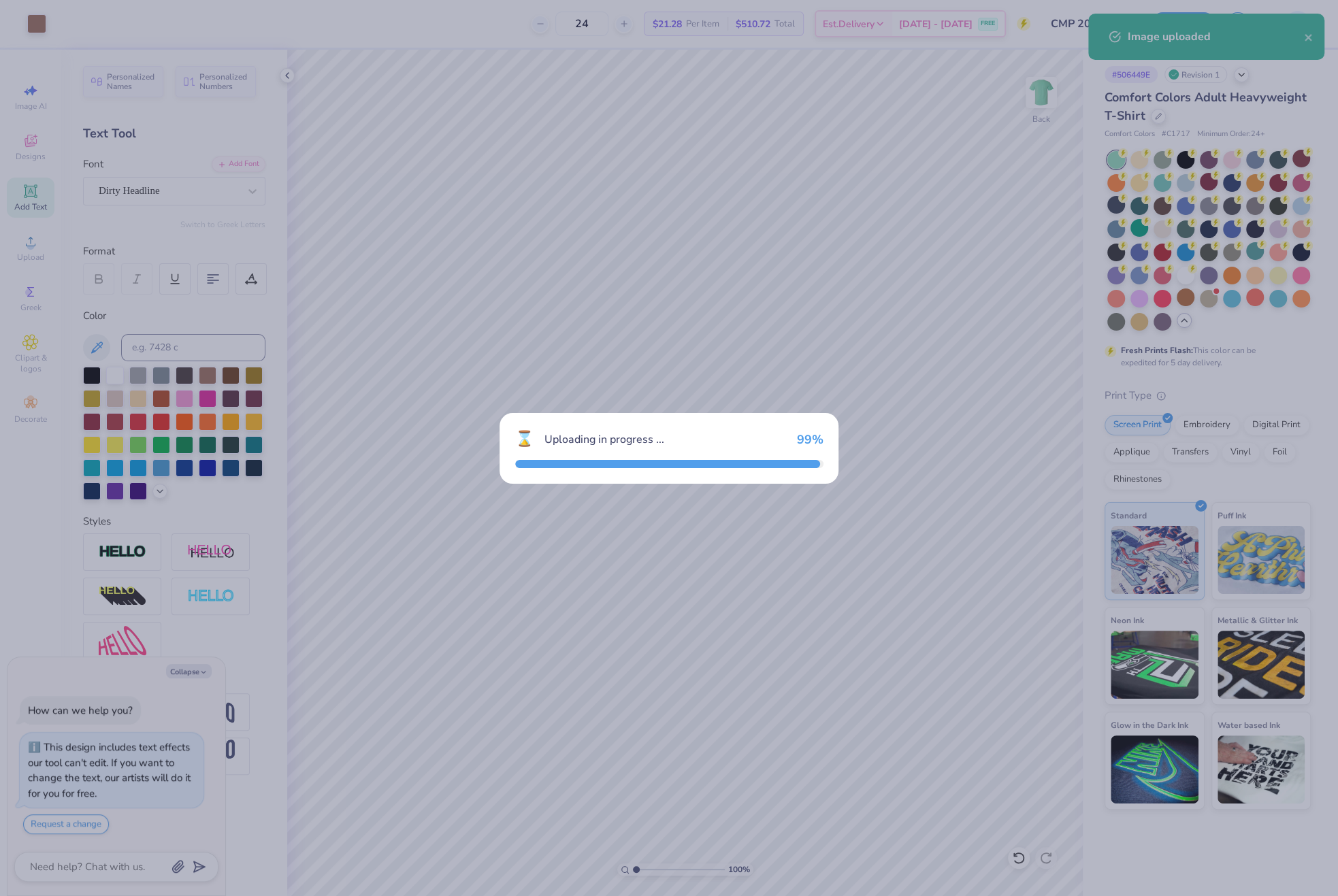
type textarea "x"
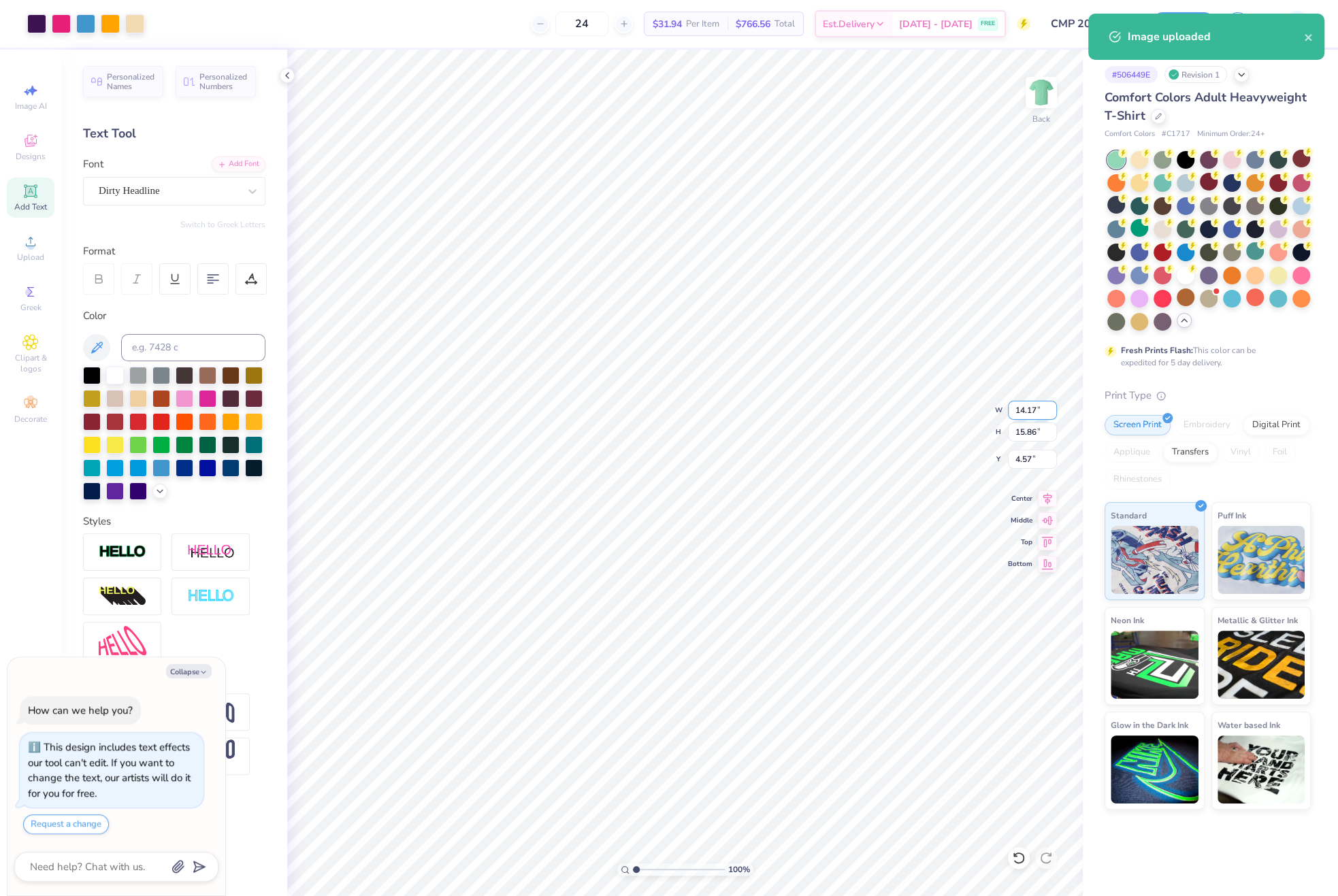
click at [1026, 410] on input "14.17" at bounding box center [1033, 410] width 49 height 19
type input "11"
type textarea "x"
type input "11.00"
type input "12.31"
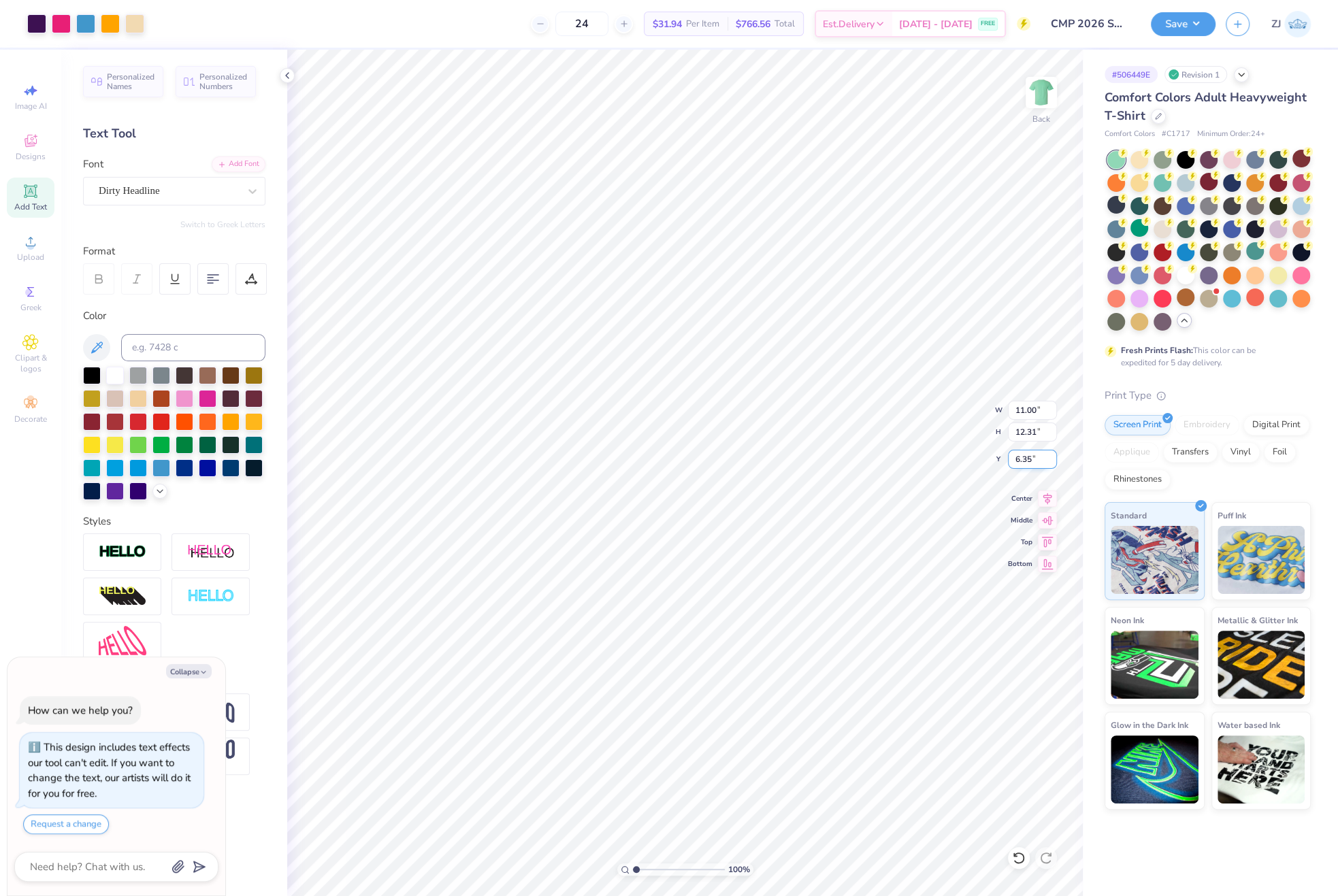
click at [1033, 463] on input "6.35" at bounding box center [1033, 459] width 49 height 19
type input "2.5"
type textarea "x"
type input "2.50"
click at [816, 730] on li "Send to Back" at bounding box center [817, 734] width 107 height 27
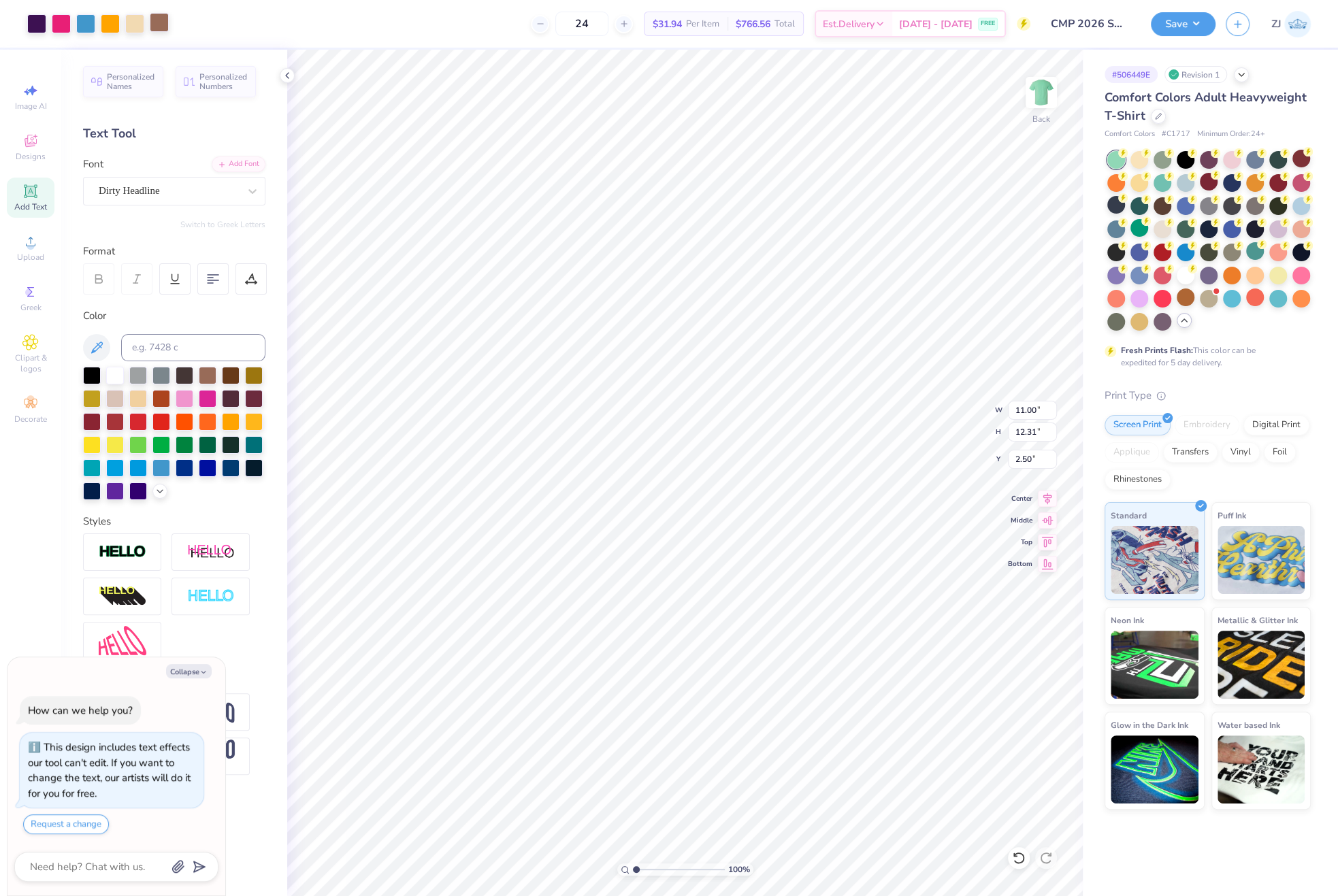
click at [154, 22] on div at bounding box center [159, 22] width 19 height 19
type textarea "x"
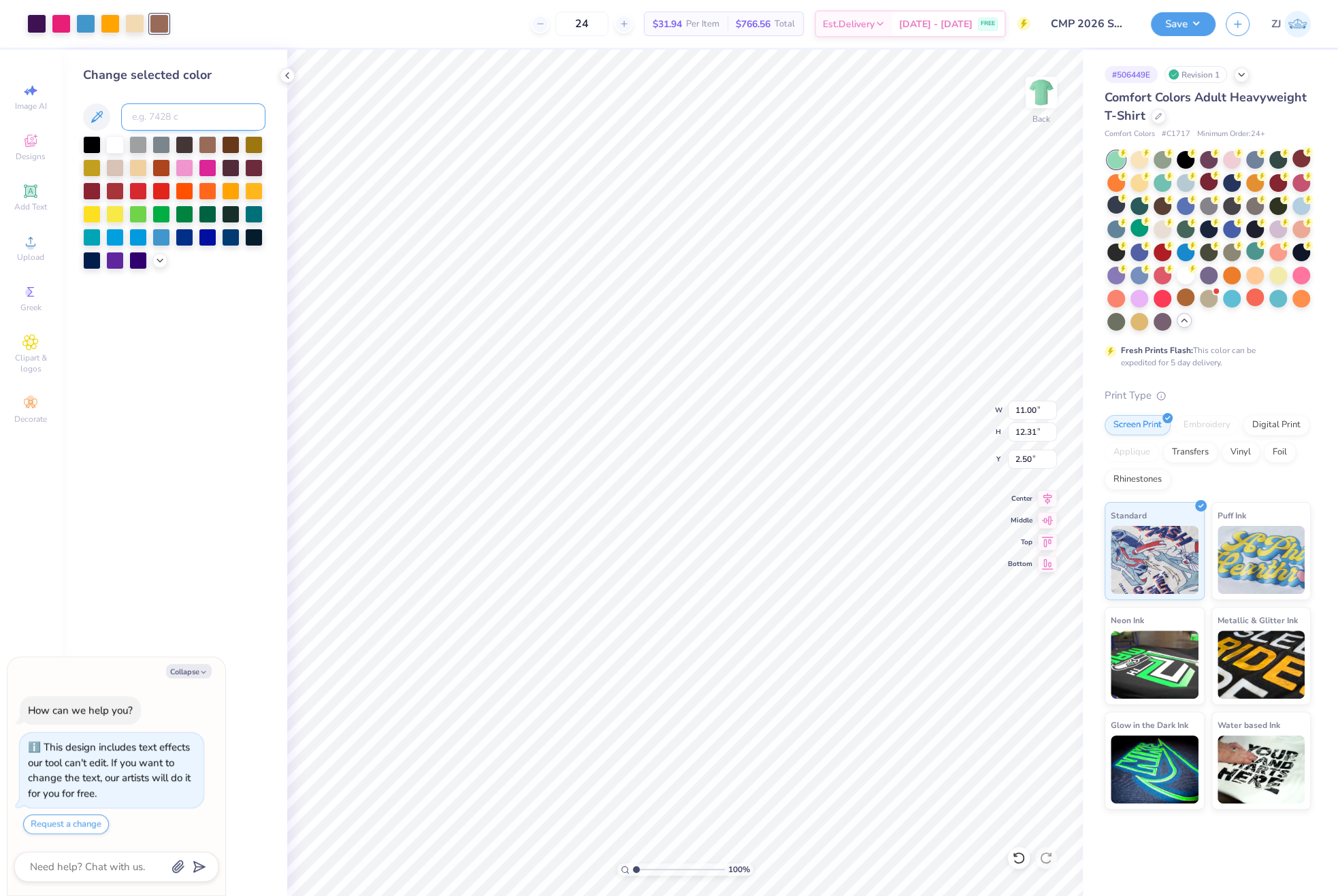
click at [148, 114] on input at bounding box center [192, 117] width 144 height 27
type input "123"
type textarea "x"
click at [149, 115] on input at bounding box center [192, 117] width 144 height 27
type input "213"
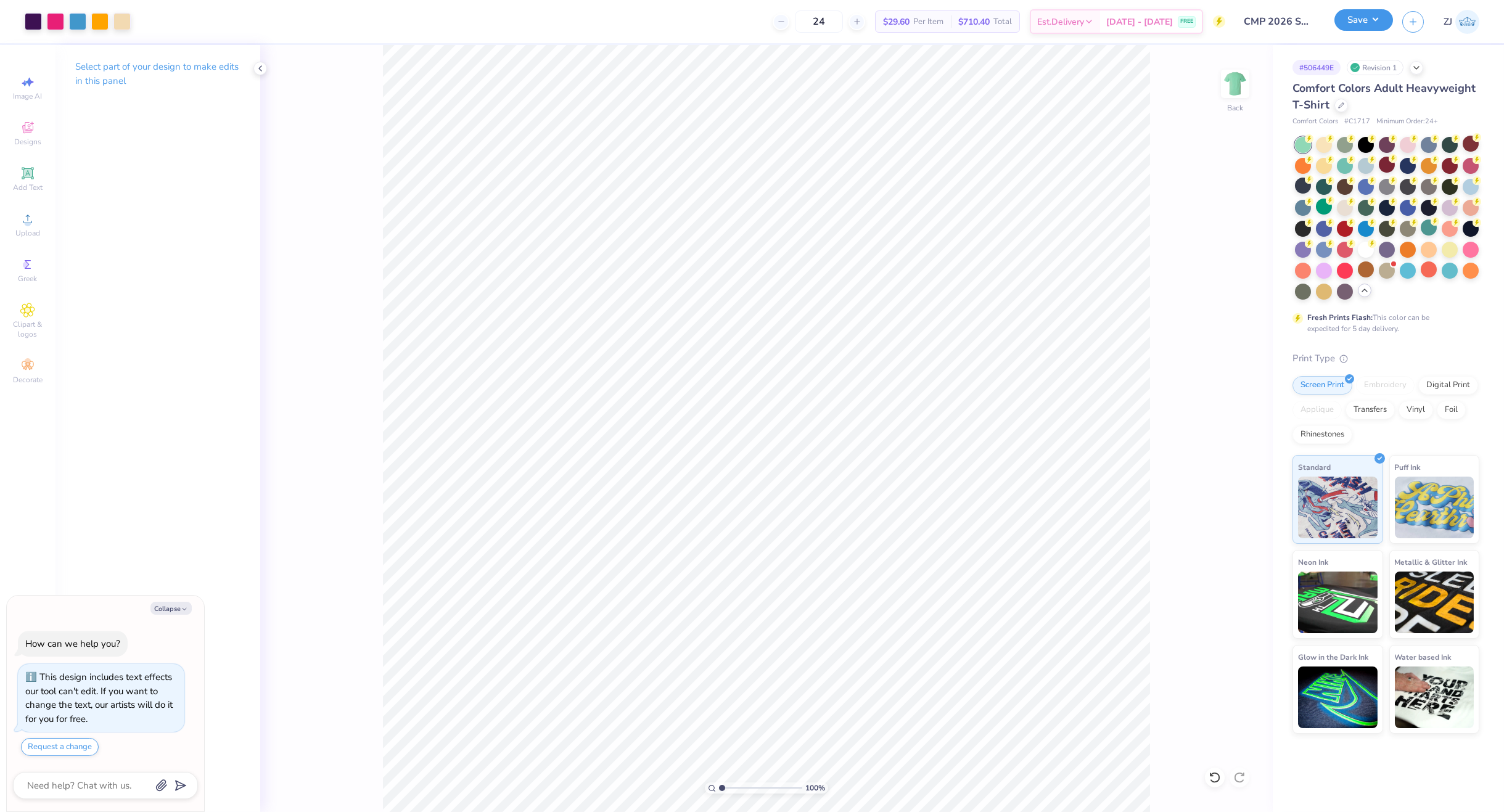
click at [1368, 24] on button "Save" at bounding box center [1363, 20] width 58 height 22
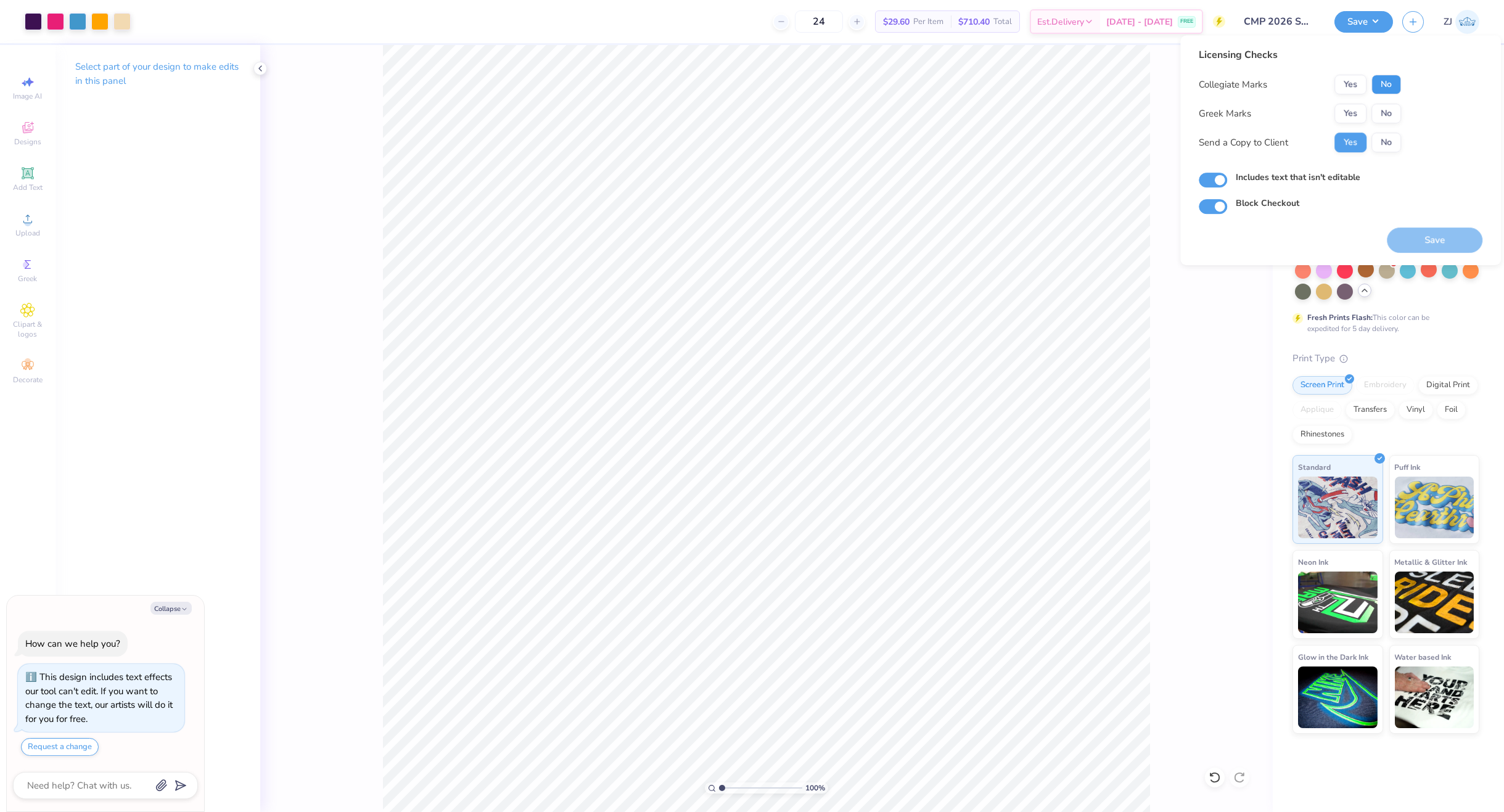
click at [1385, 92] on button "No" at bounding box center [1386, 85] width 29 height 20
click at [1391, 113] on button "No" at bounding box center [1386, 113] width 29 height 20
click at [1452, 247] on button "Save" at bounding box center [1435, 240] width 96 height 26
type textarea "x"
